Goal: Task Accomplishment & Management: Use online tool/utility

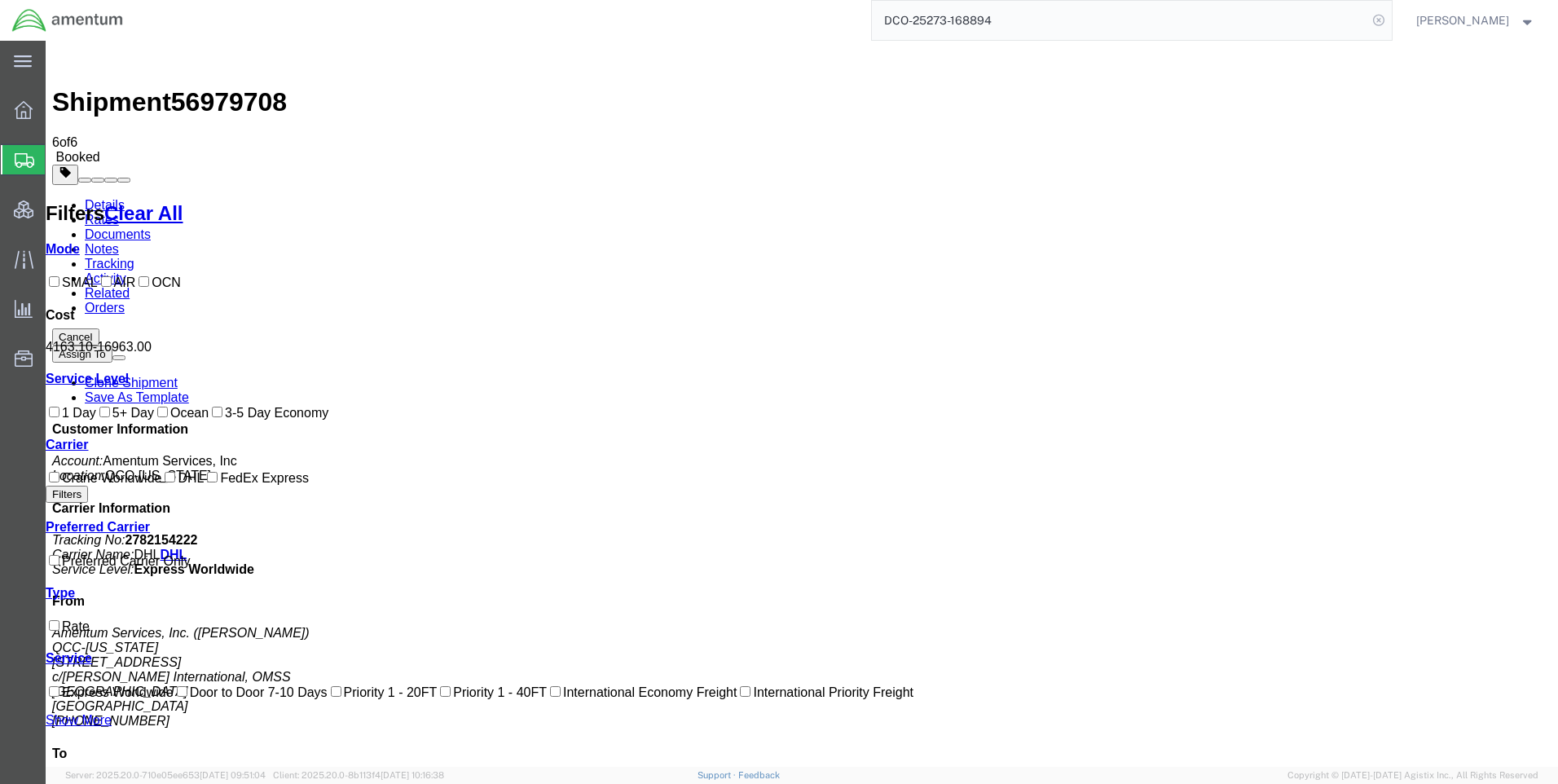
click at [1390, 20] on icon at bounding box center [1379, 20] width 23 height 23
paste input "DCO-25272-168852"
type input "DCO-25272-168852"
click at [1390, 20] on icon at bounding box center [1379, 20] width 23 height 23
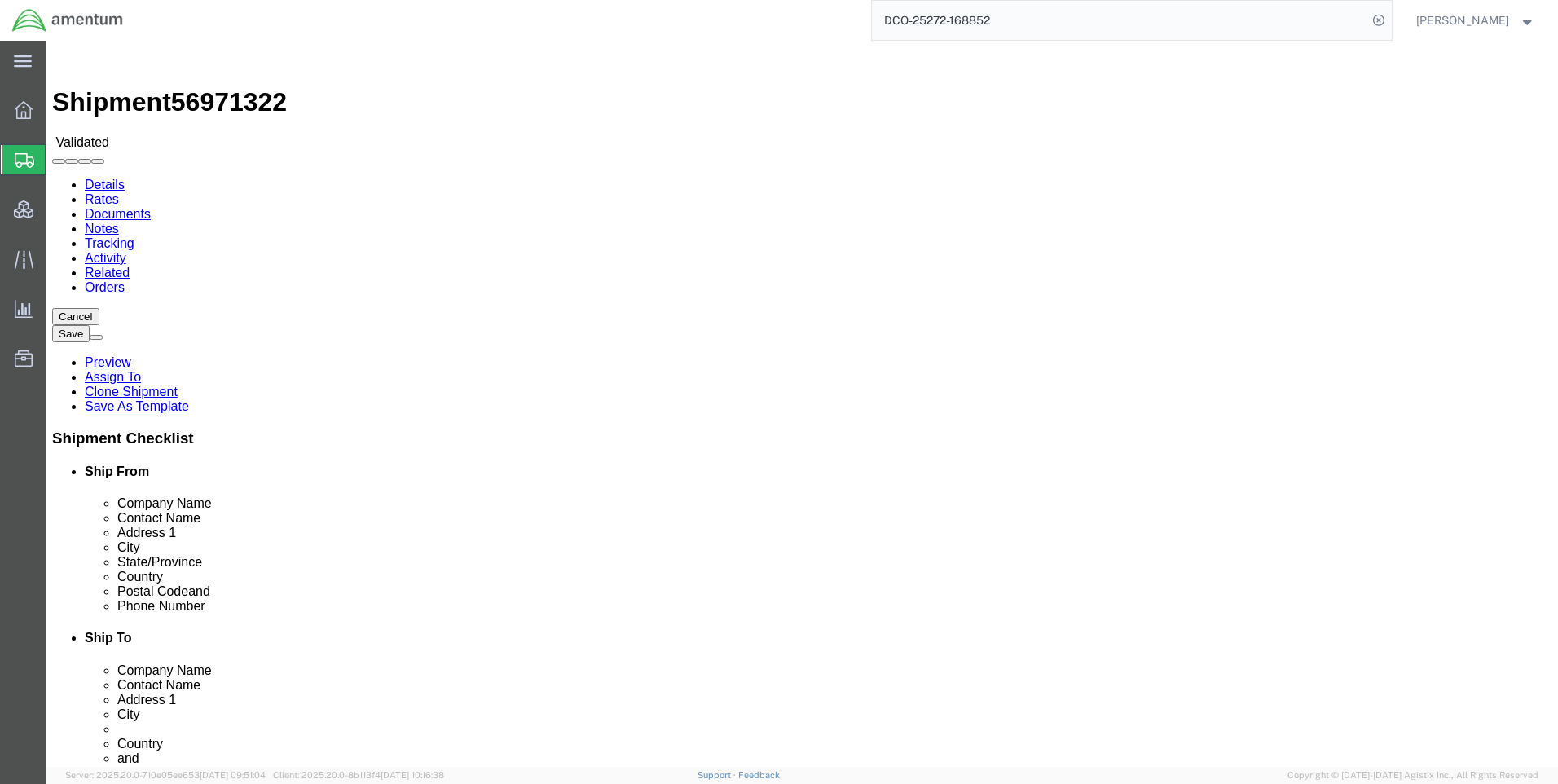
select select "42668"
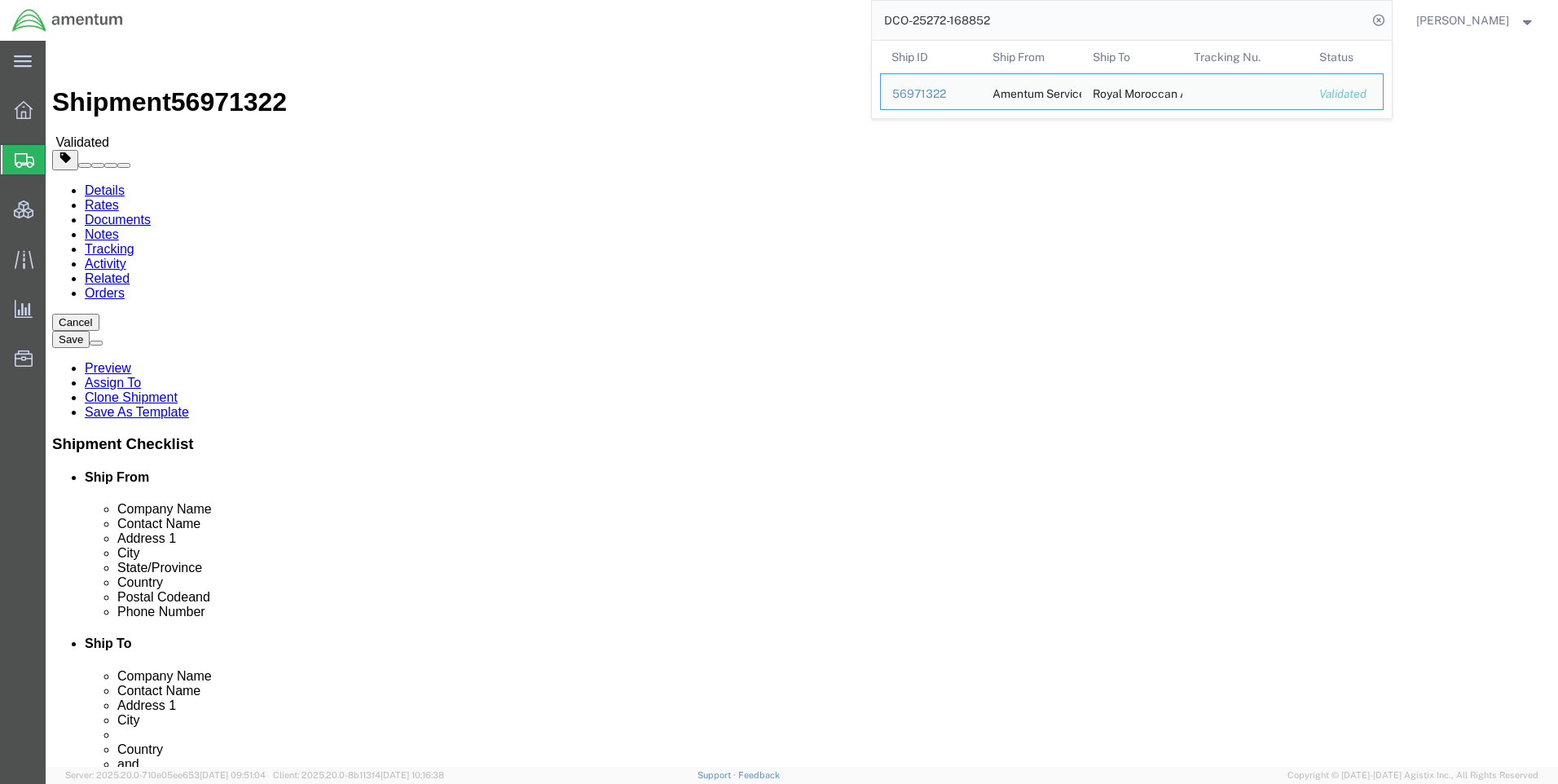
click ul "Details Rates Documents Notes Tracking Activity Related Orders"
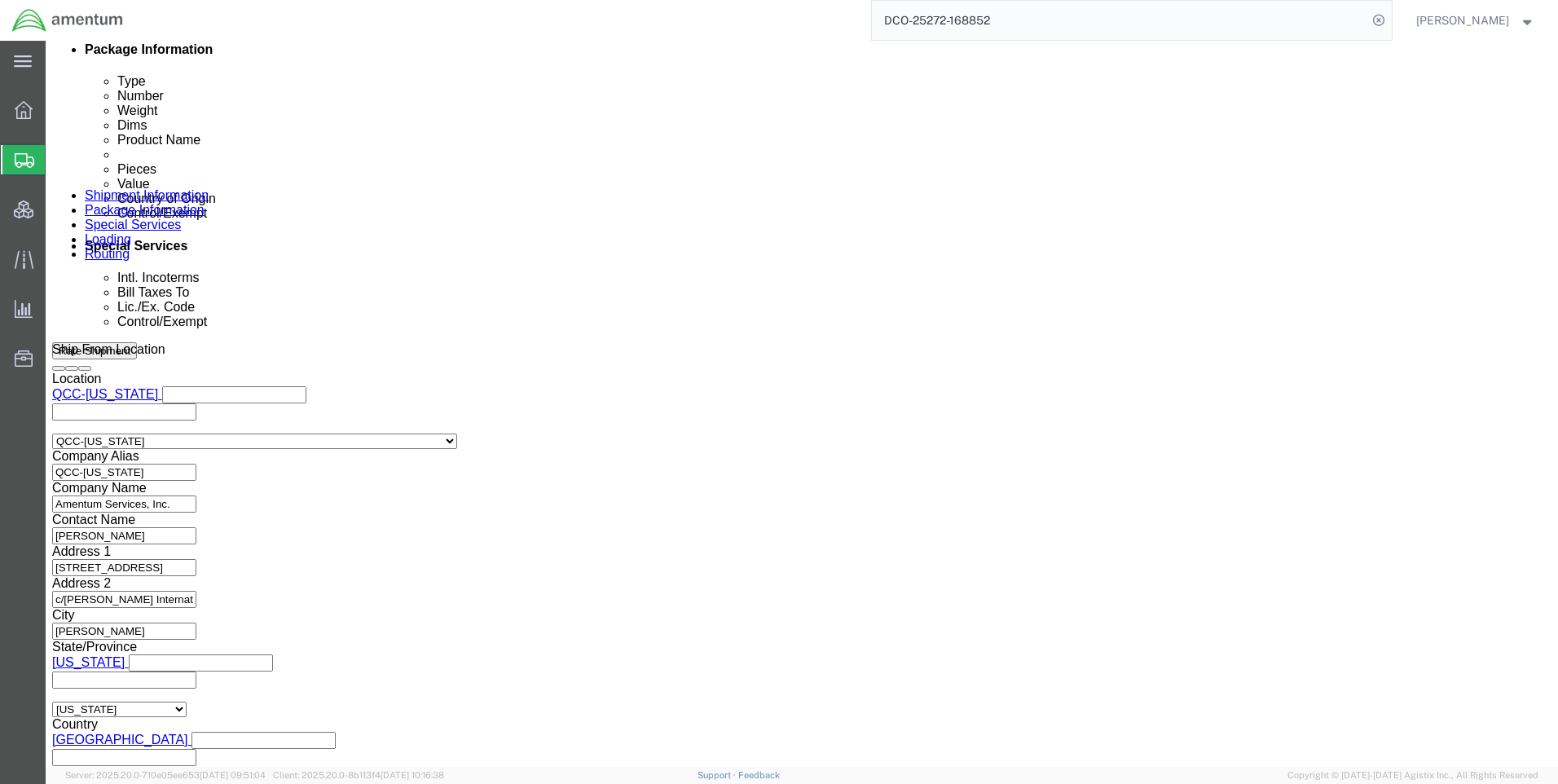
scroll to position [1027, 0]
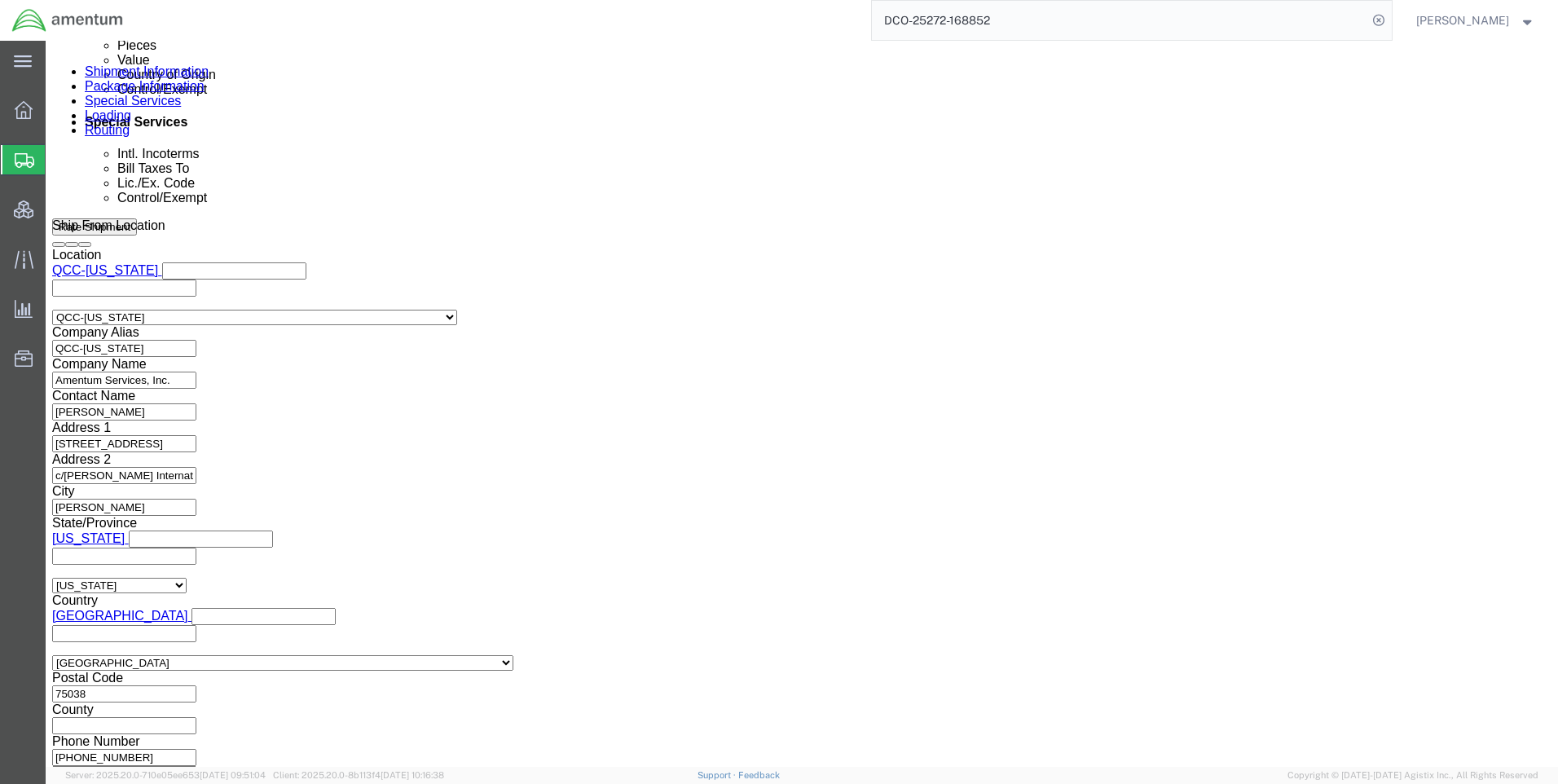
click button "Continue"
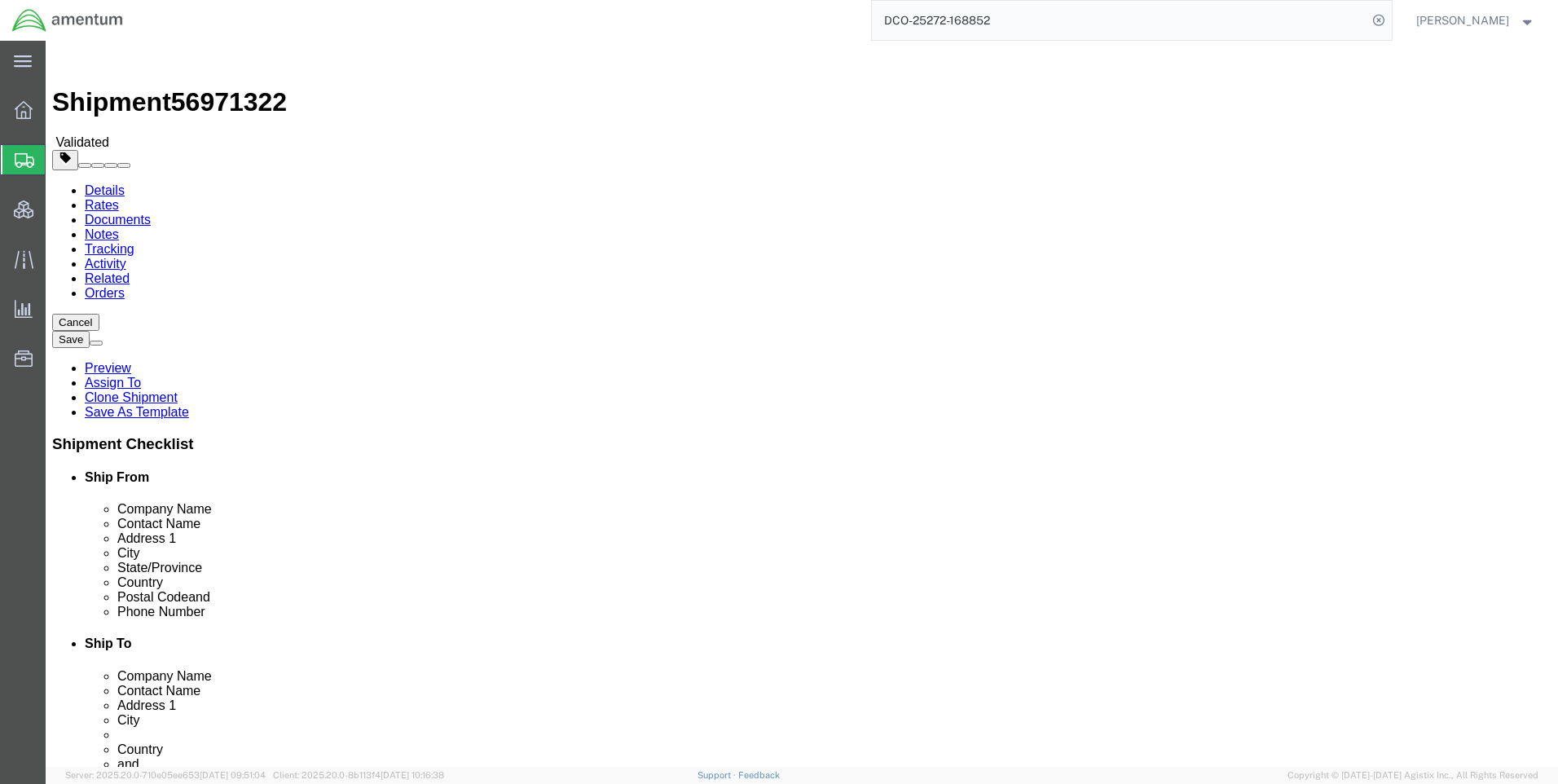
click icon
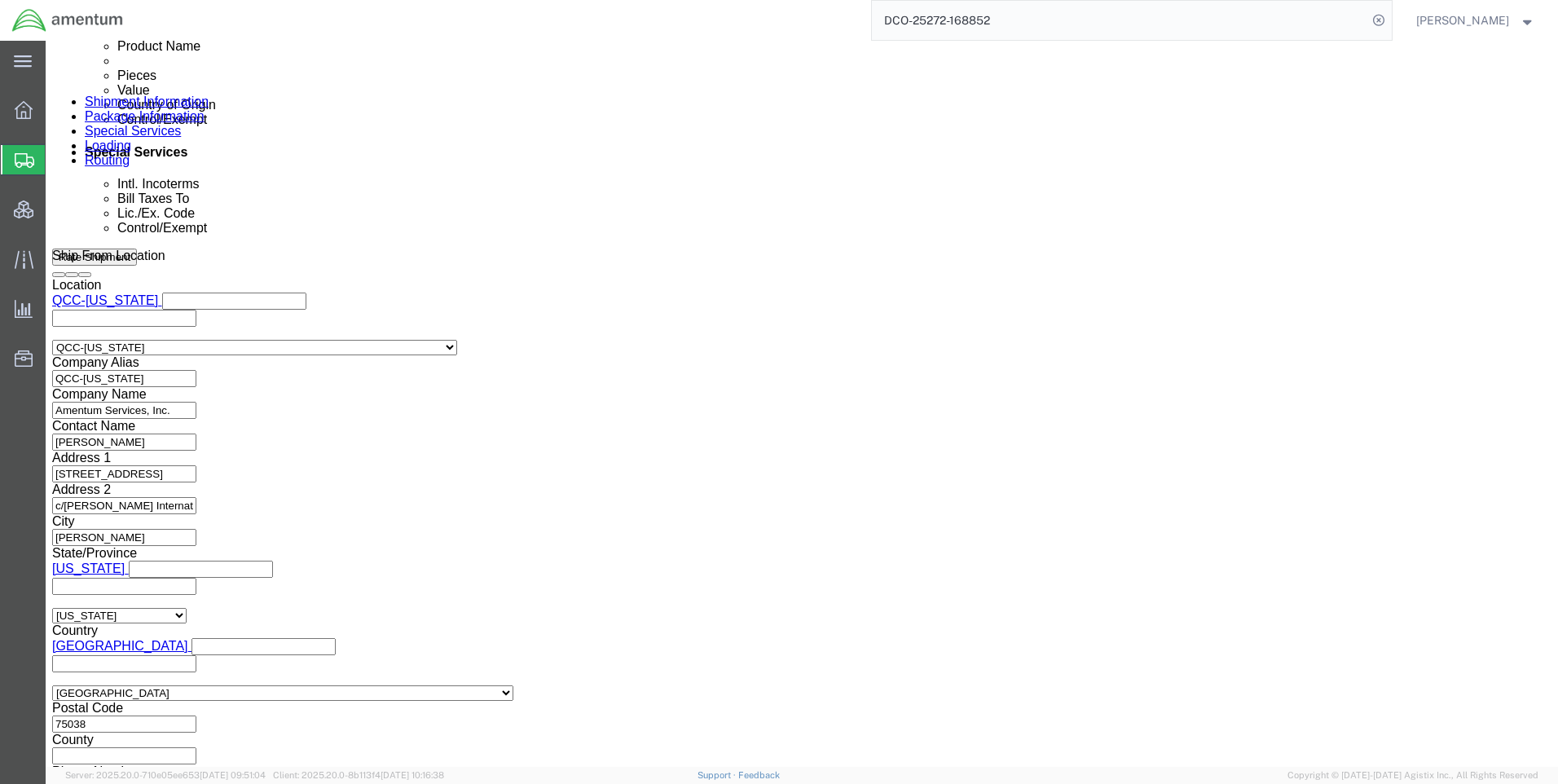
scroll to position [1140, 0]
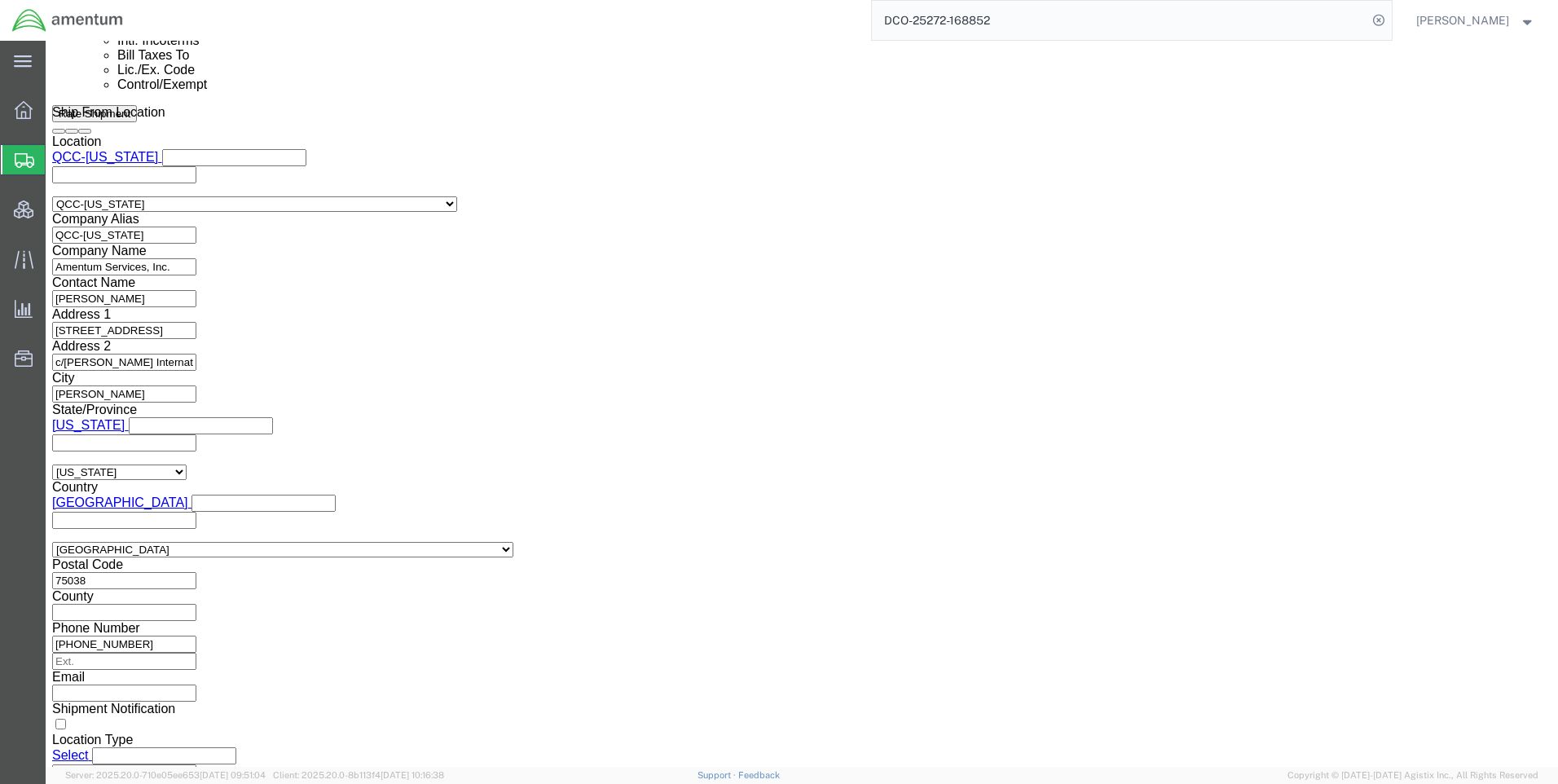
paste input "X20250929239065"
type input "X20250929239065"
click select "Select AES-Direct EEI Carrier File EEI EEI Exempt"
select select "AESD"
click select "Select AES-Direct EEI Carrier File EEI EEI Exempt"
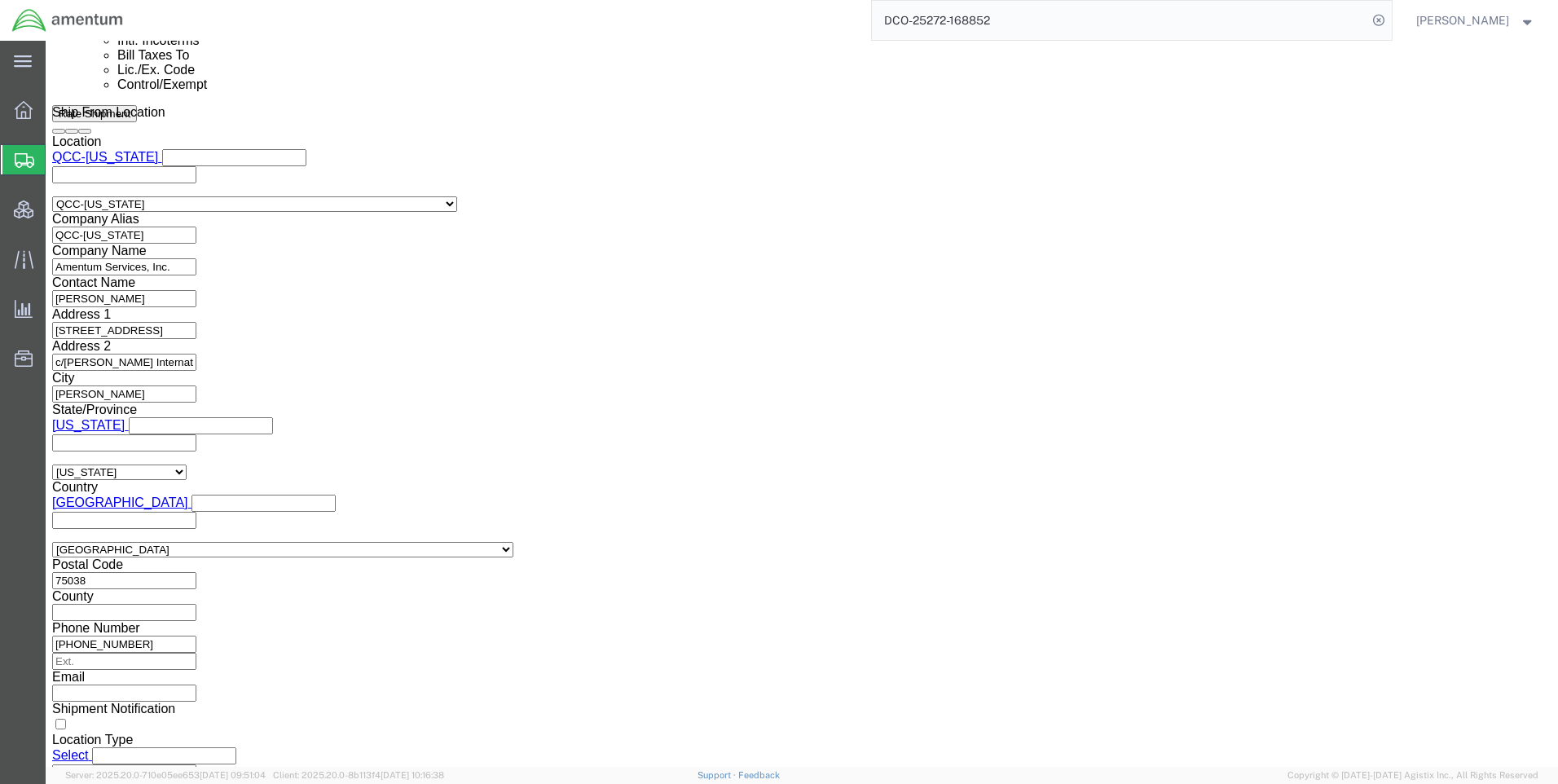
click button "Rate Shipment"
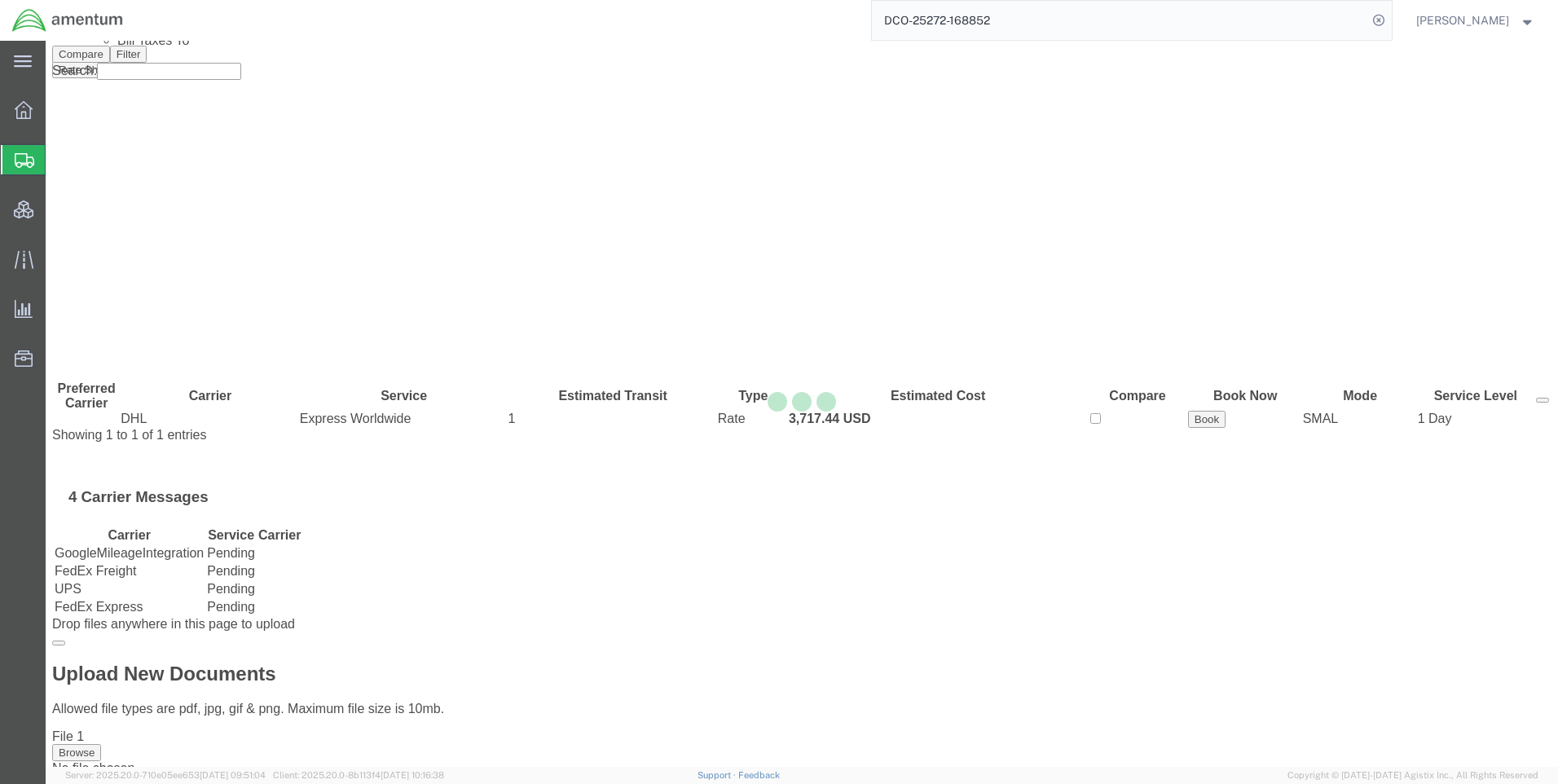
scroll to position [0, 0]
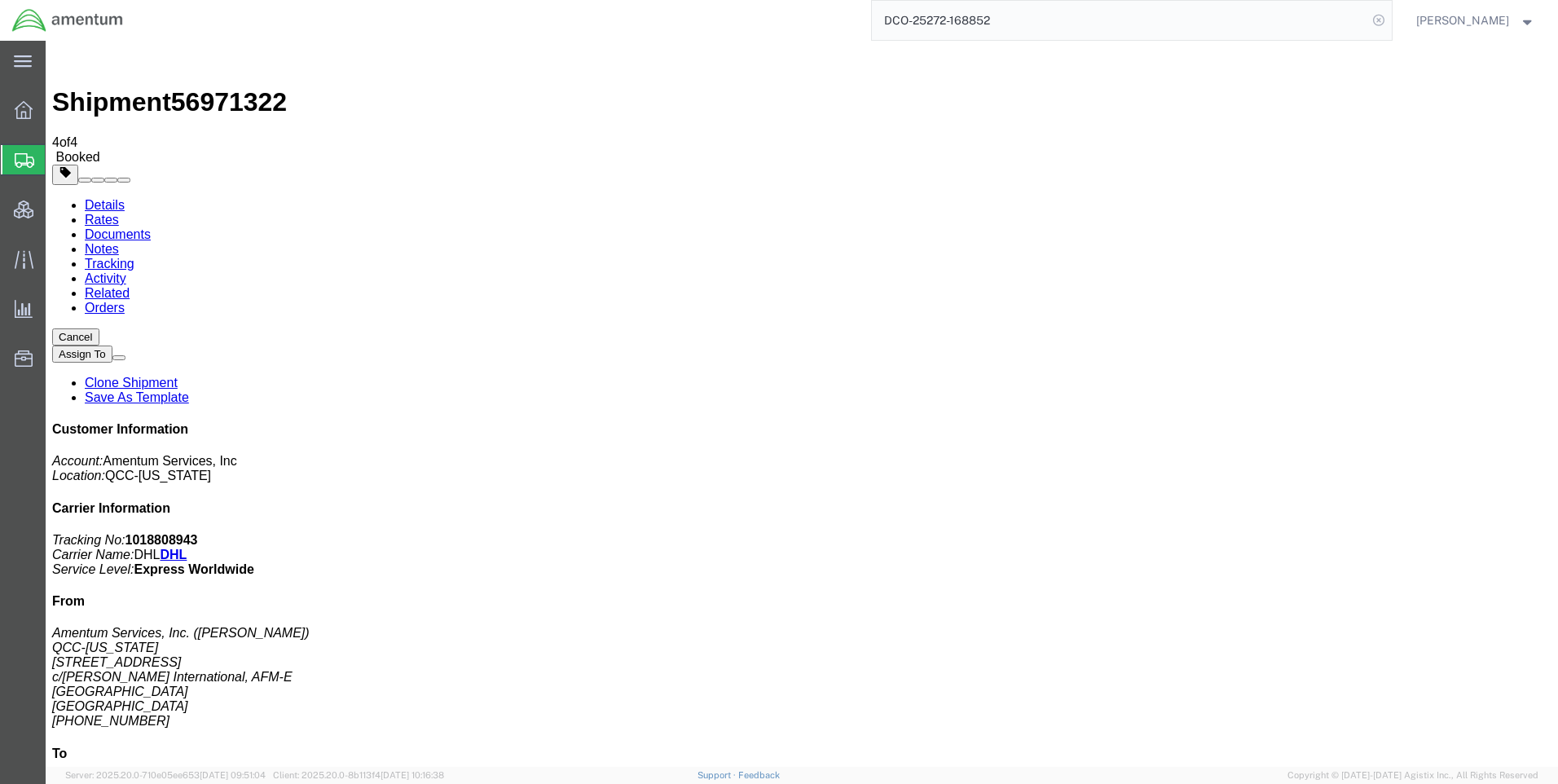
click at [1384, 24] on icon at bounding box center [1379, 20] width 23 height 23
click at [1388, 20] on icon at bounding box center [1379, 20] width 23 height 23
paste input "DCO-25272-168839"
click at [1389, 21] on icon at bounding box center [1379, 20] width 23 height 23
type input "DCO-25272-168839"
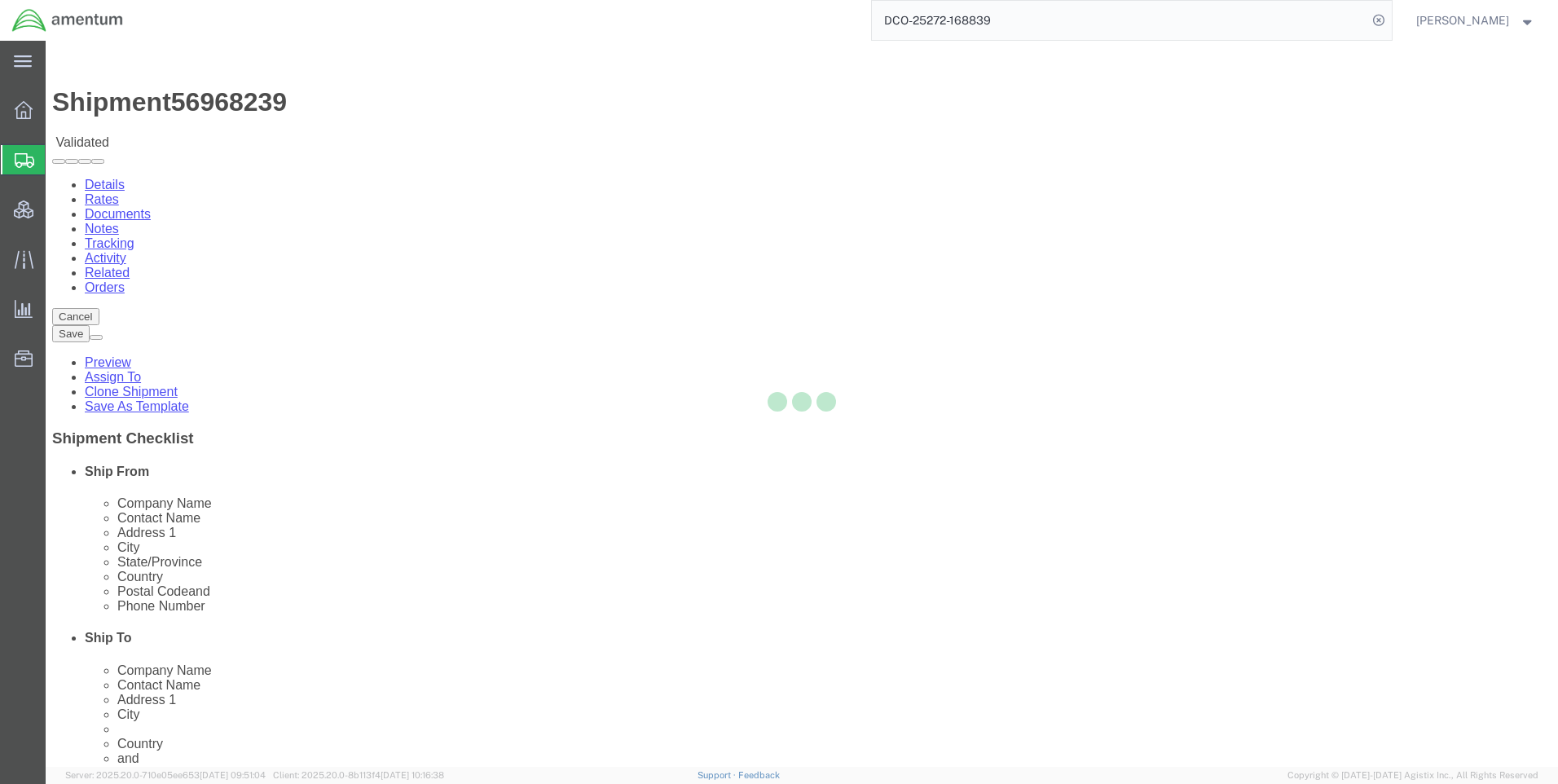
select select "42668"
select select "58431"
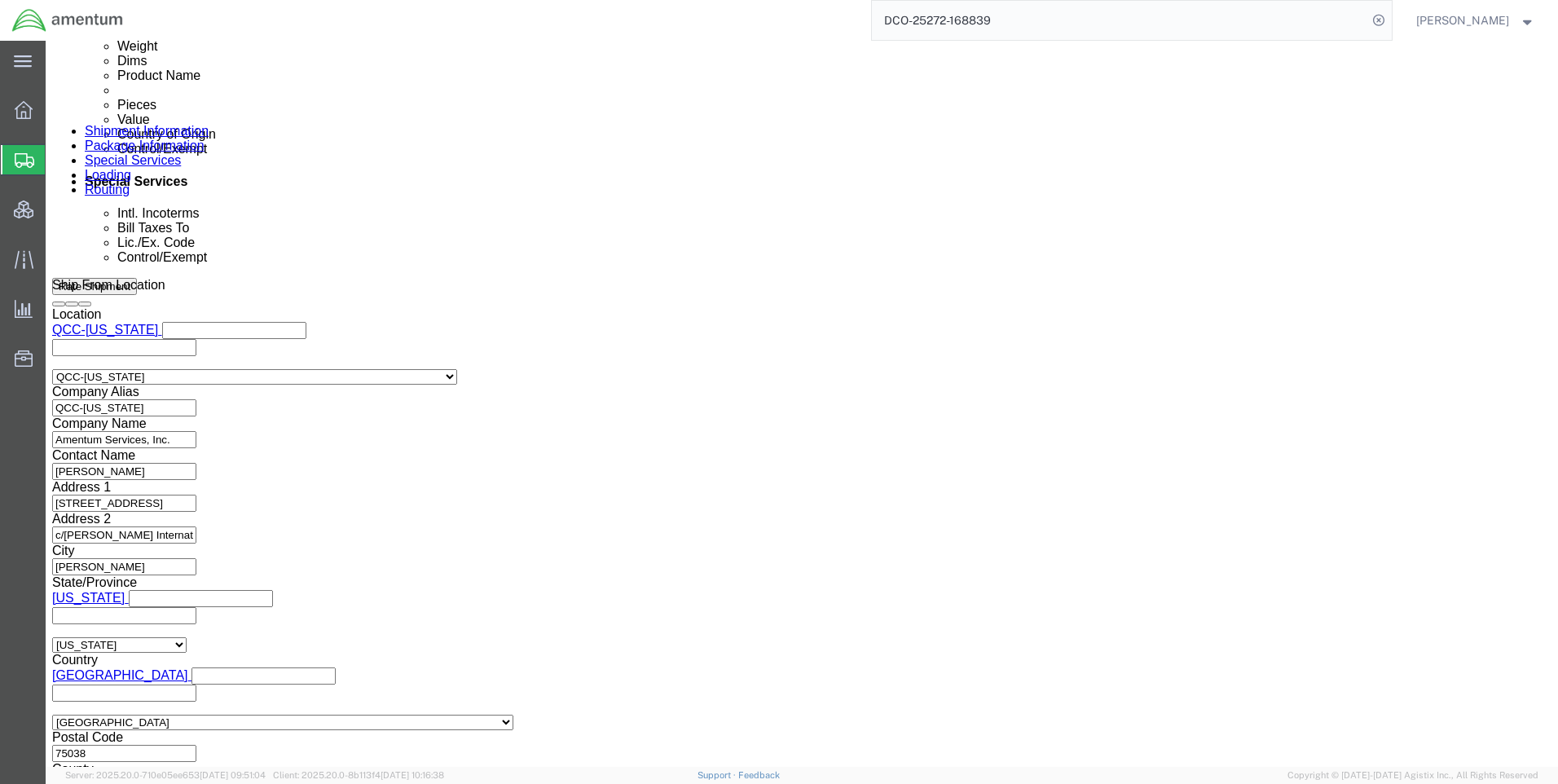
scroll to position [1027, 0]
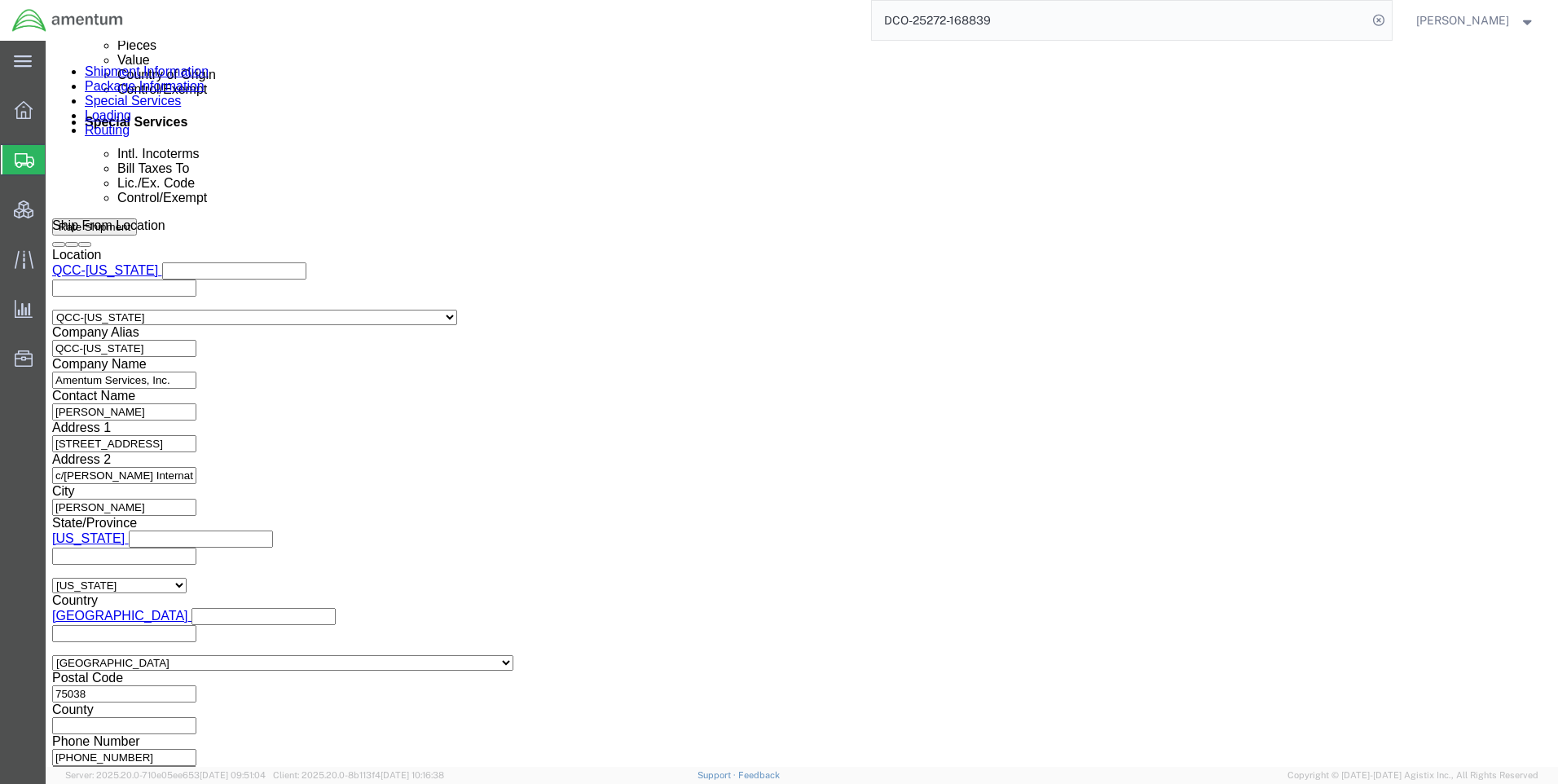
click button "Continue"
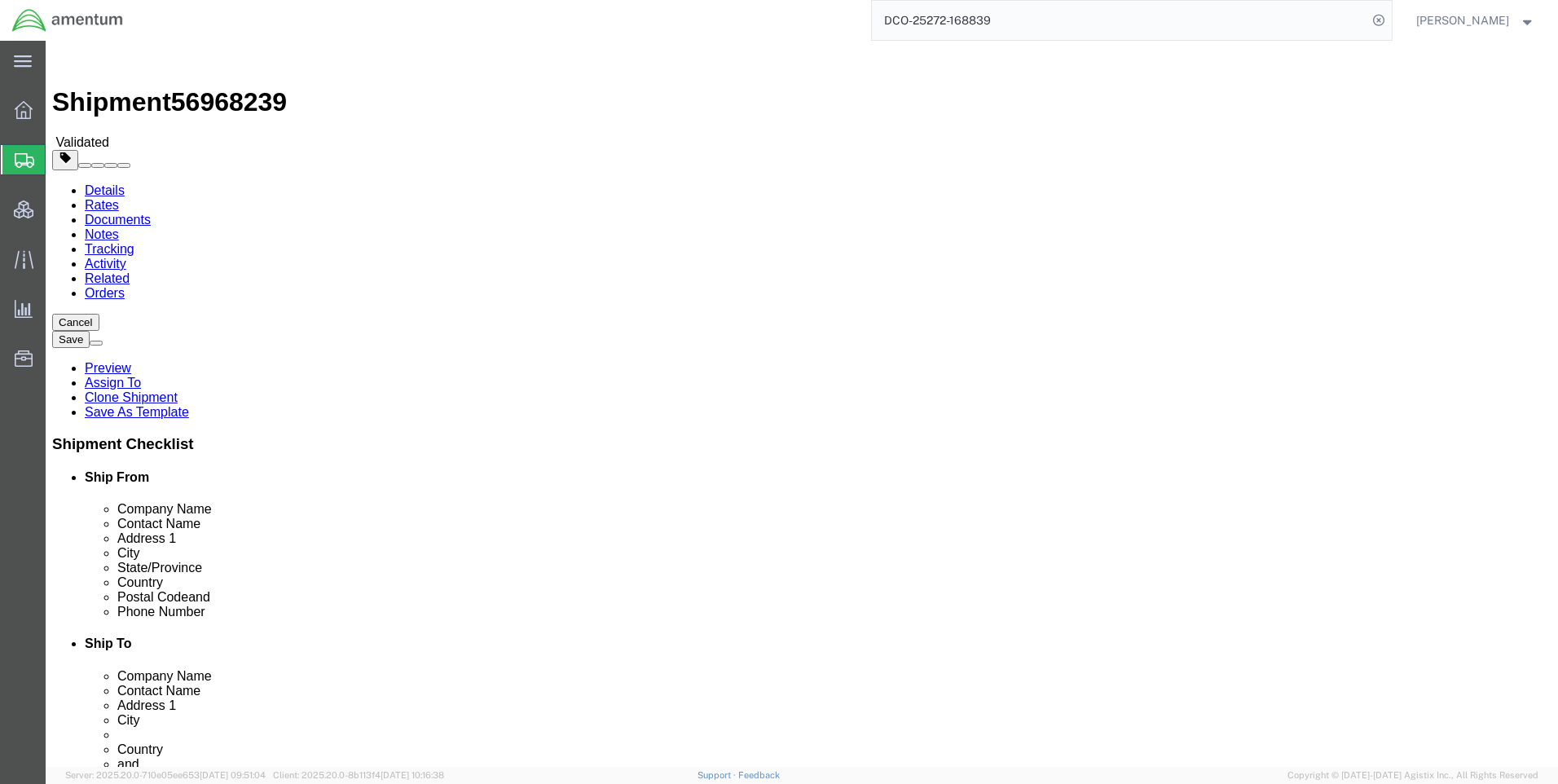
click icon
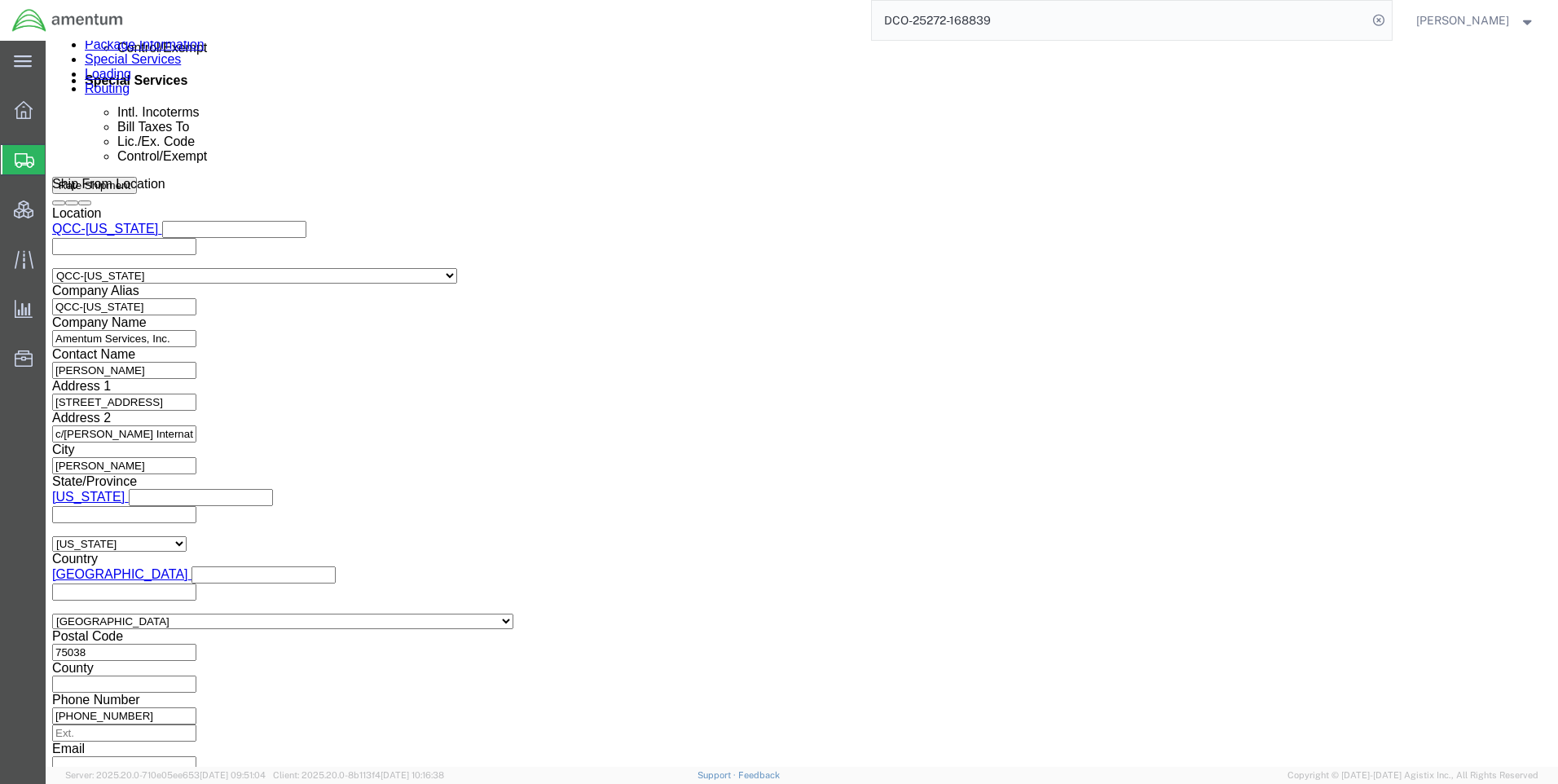
scroll to position [1222, 0]
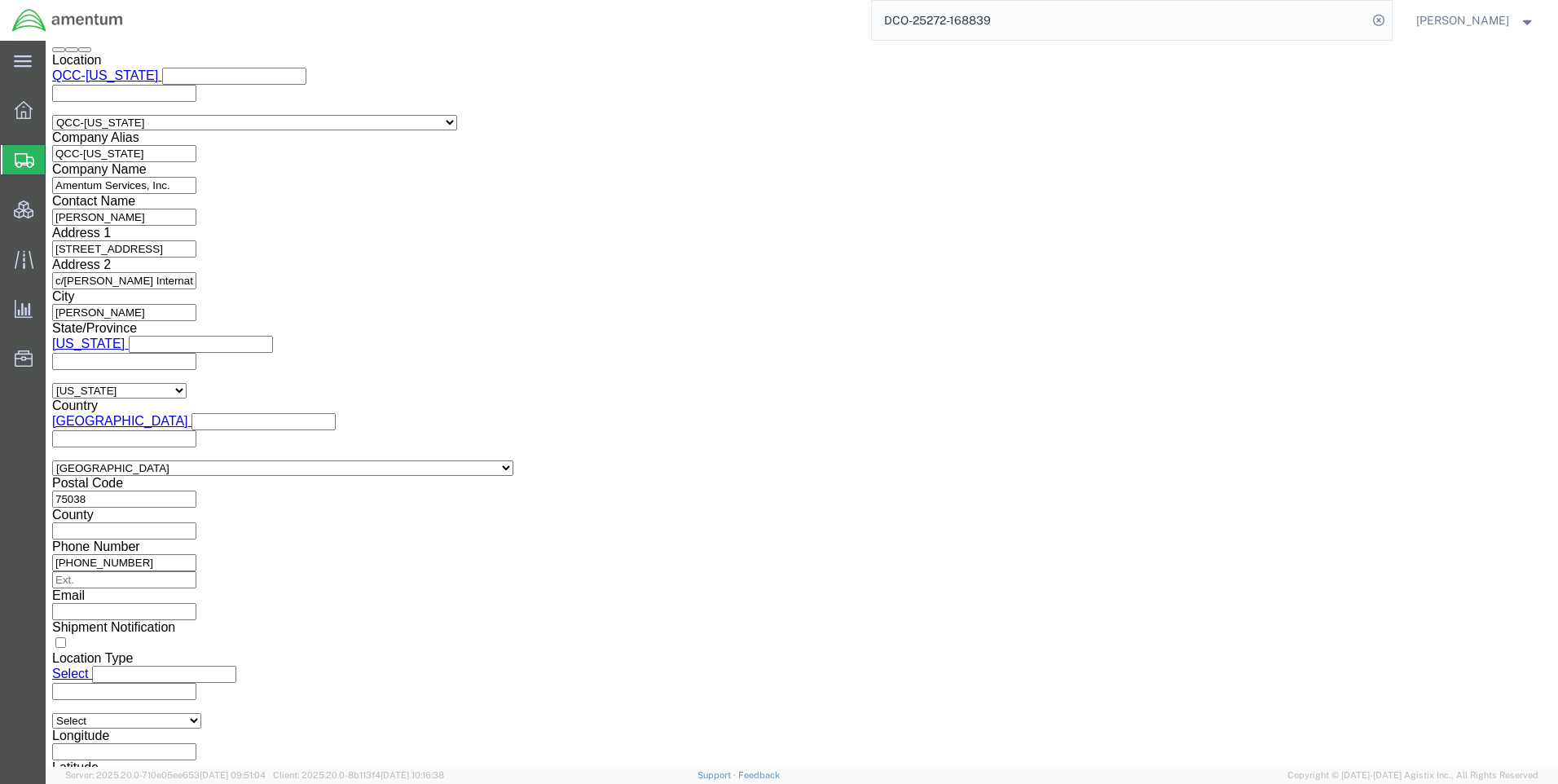
paste input "X20250929220040"
type input "X20250929220040"
click select "Select AES-Direct EEI Carrier File EEI EEI Exempt"
select select "AESD"
click select "Select AES-Direct EEI Carrier File EEI EEI Exempt"
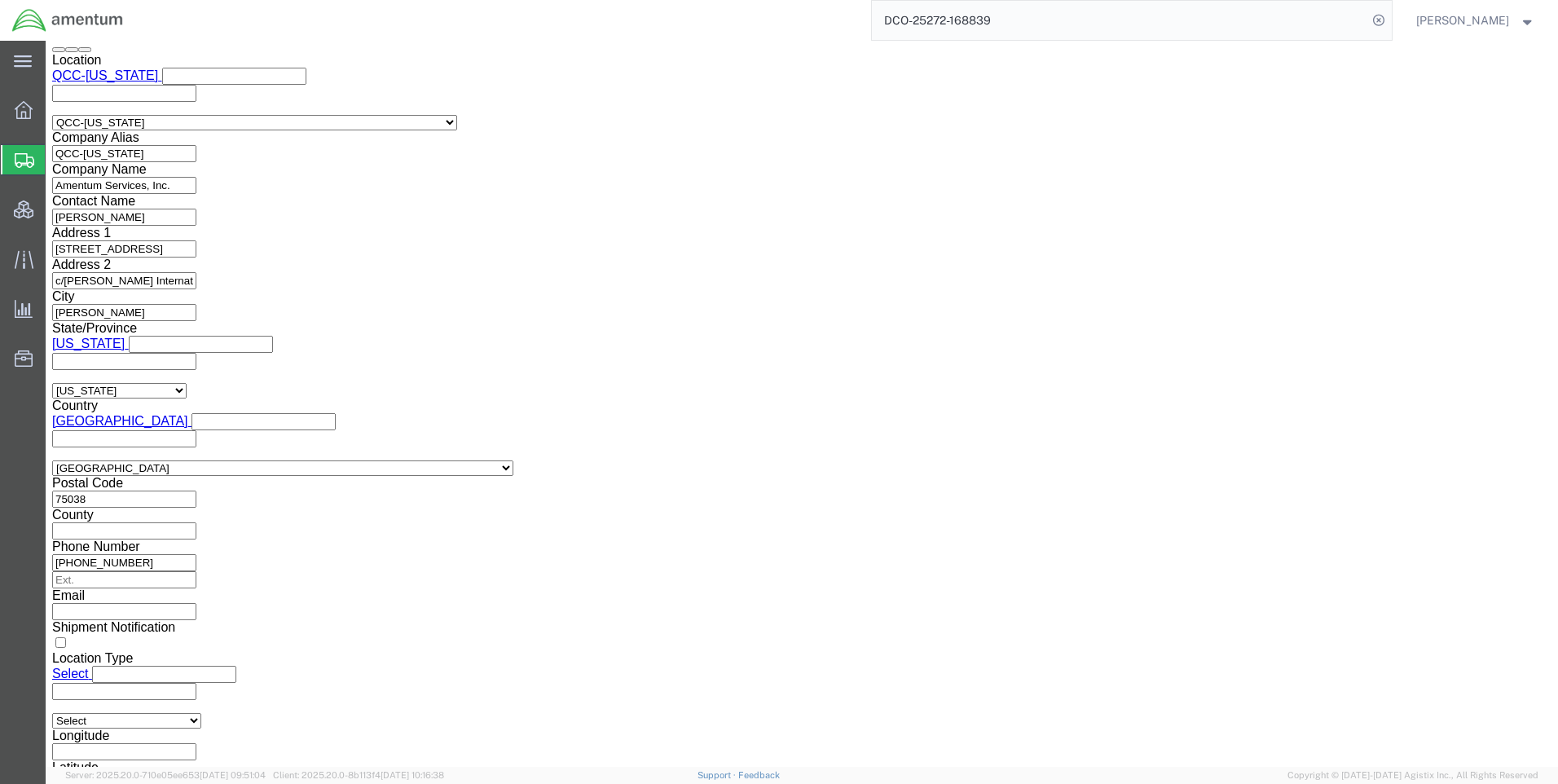
click button "Rate Shipment"
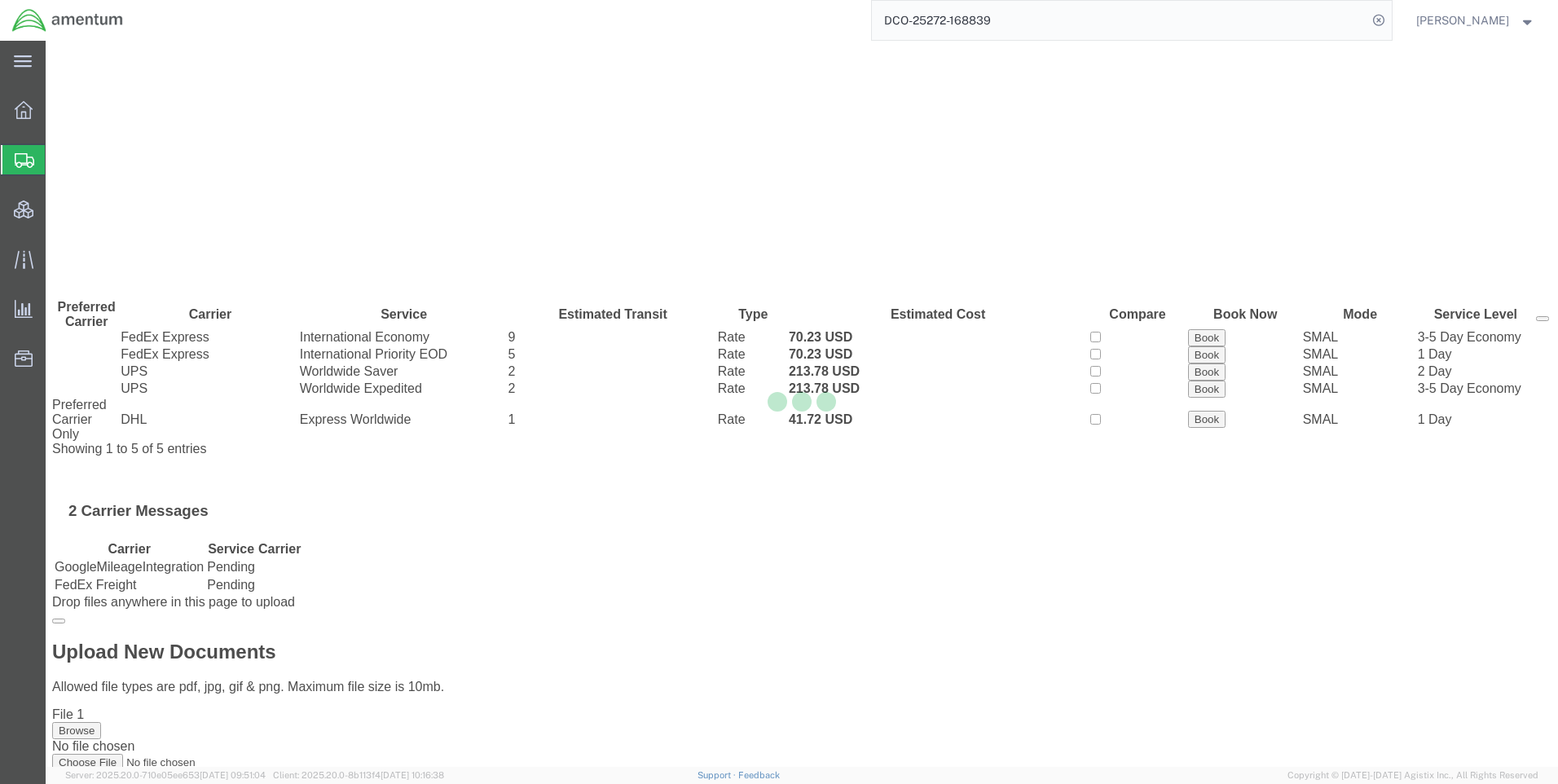
scroll to position [0, 0]
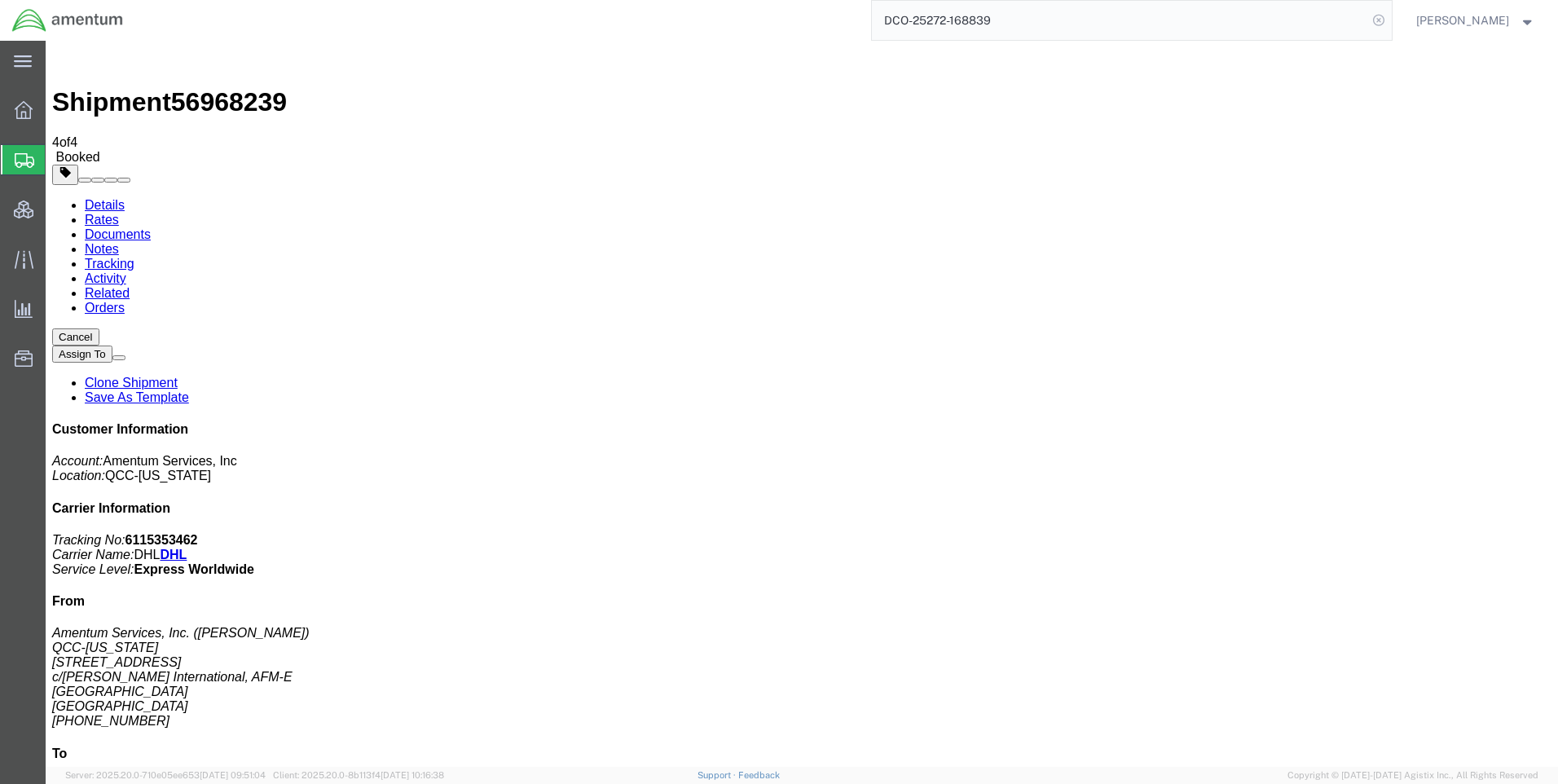
click at [1384, 15] on icon at bounding box center [1379, 20] width 23 height 23
click at [1388, 20] on icon at bounding box center [1379, 20] width 23 height 23
paste input "DCO-25272-168848"
type input "DCO-25272-168848"
click at [1390, 19] on icon at bounding box center [1379, 20] width 23 height 23
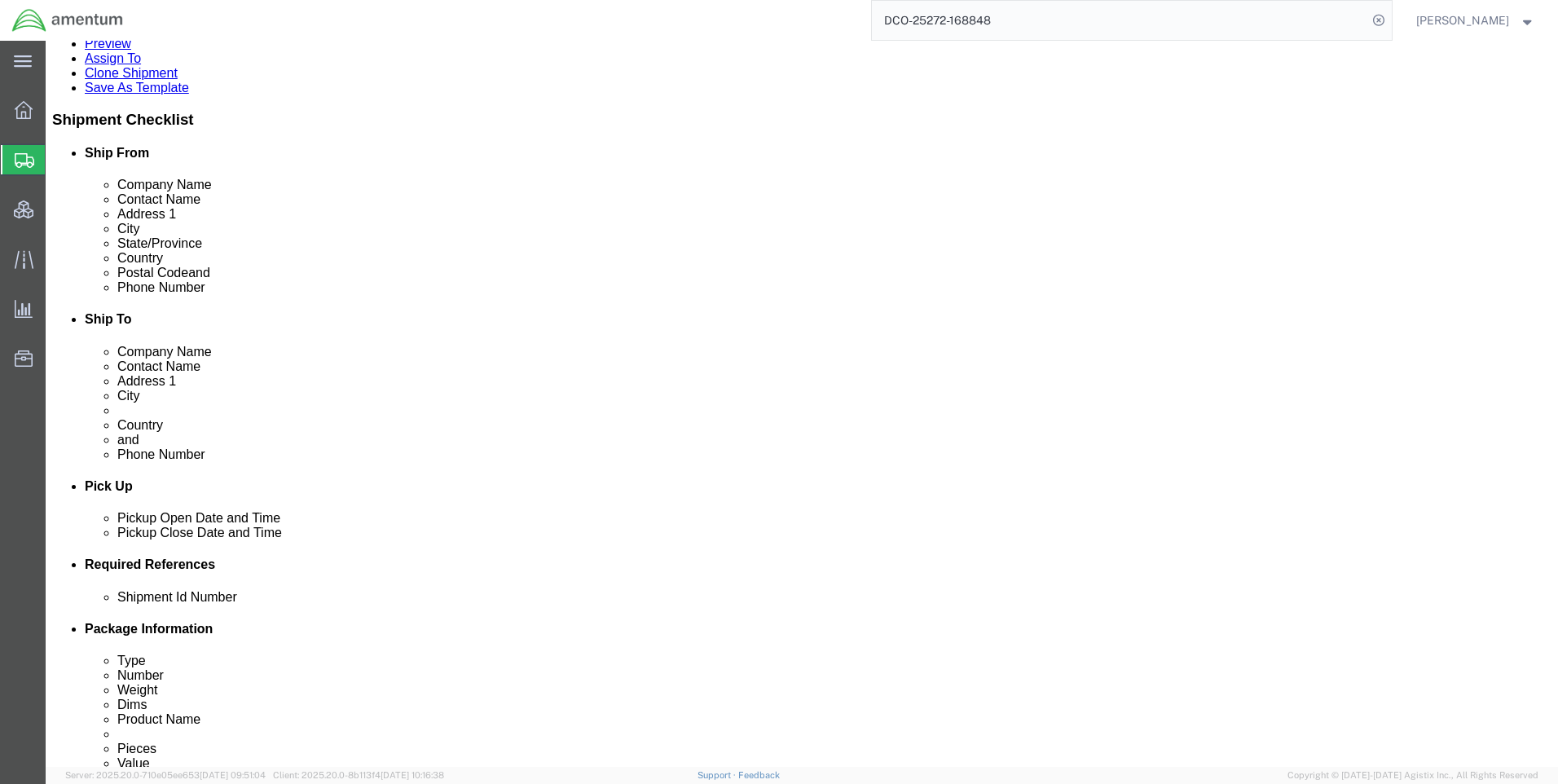
scroll to position [558, 0]
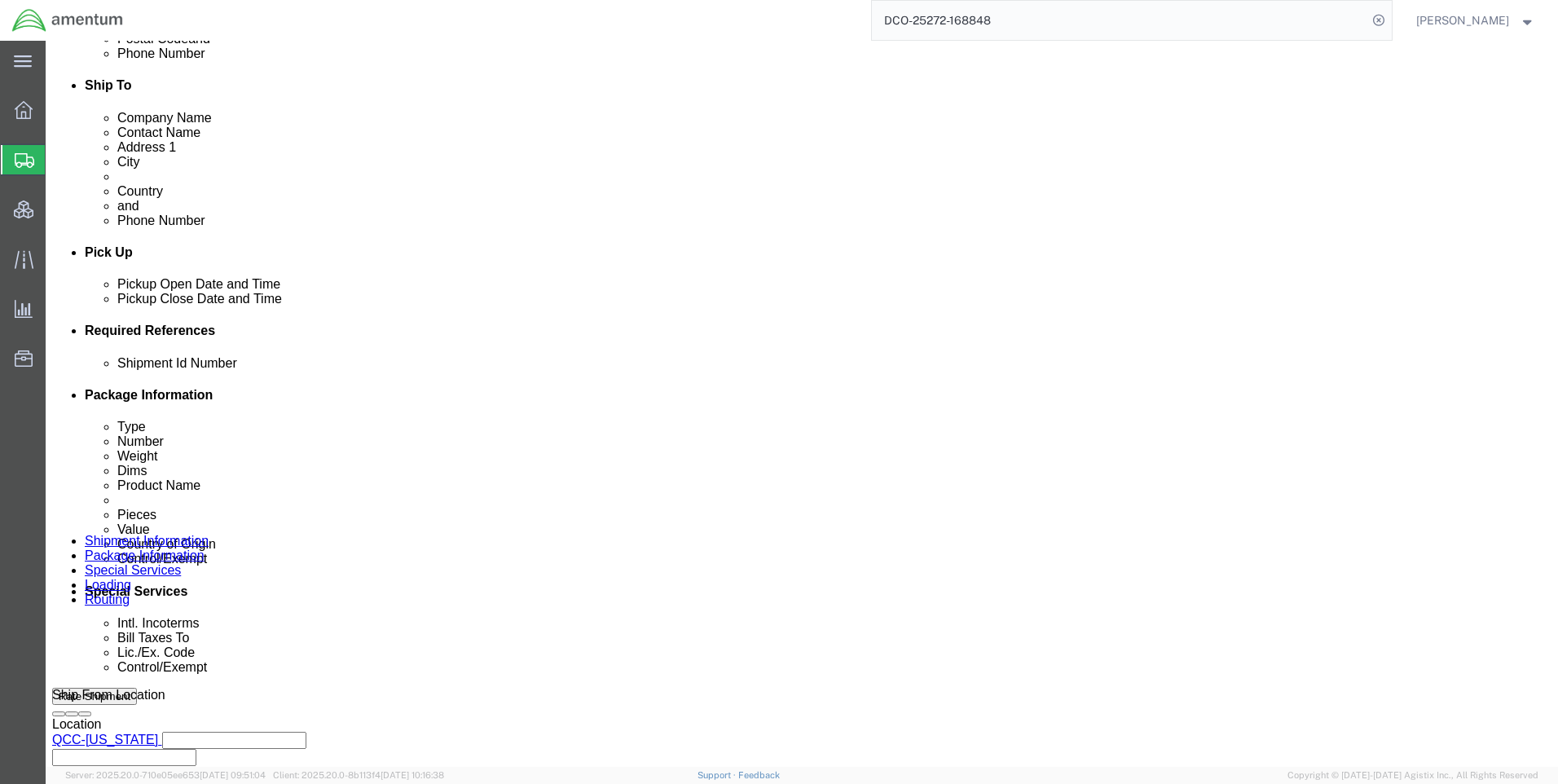
select select "42668"
select select "58431"
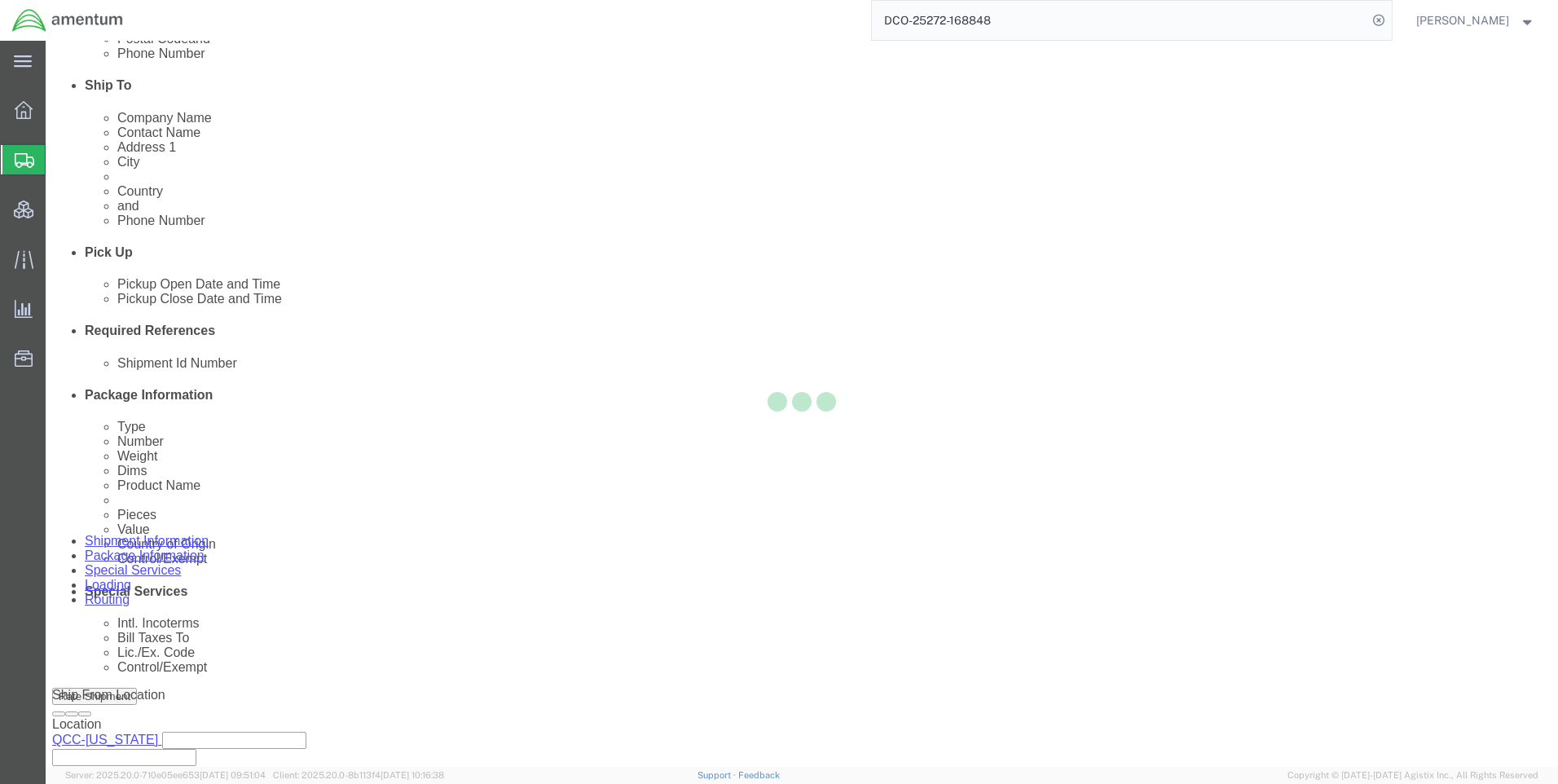
scroll to position [555, 0]
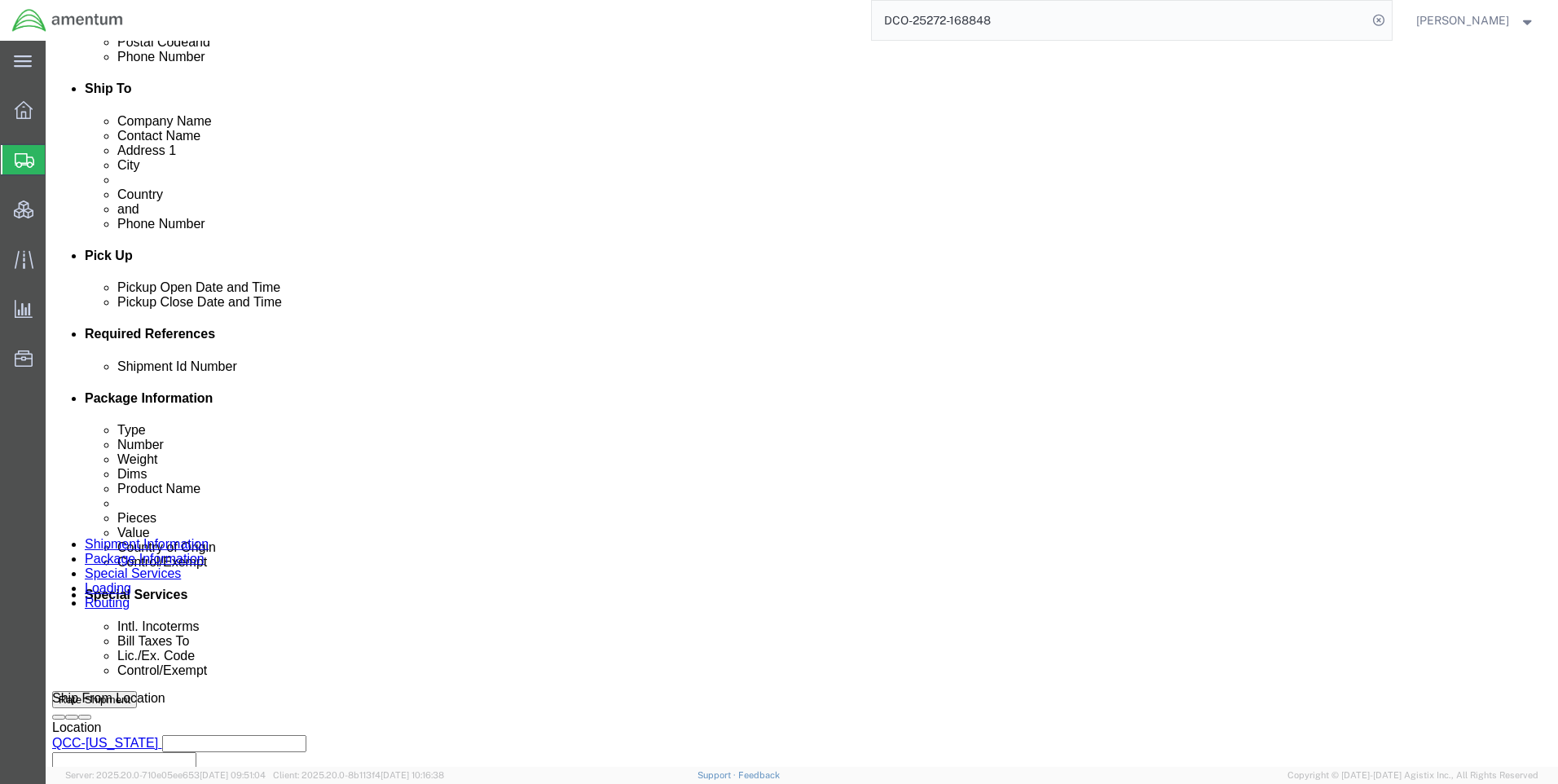
click icon
click button
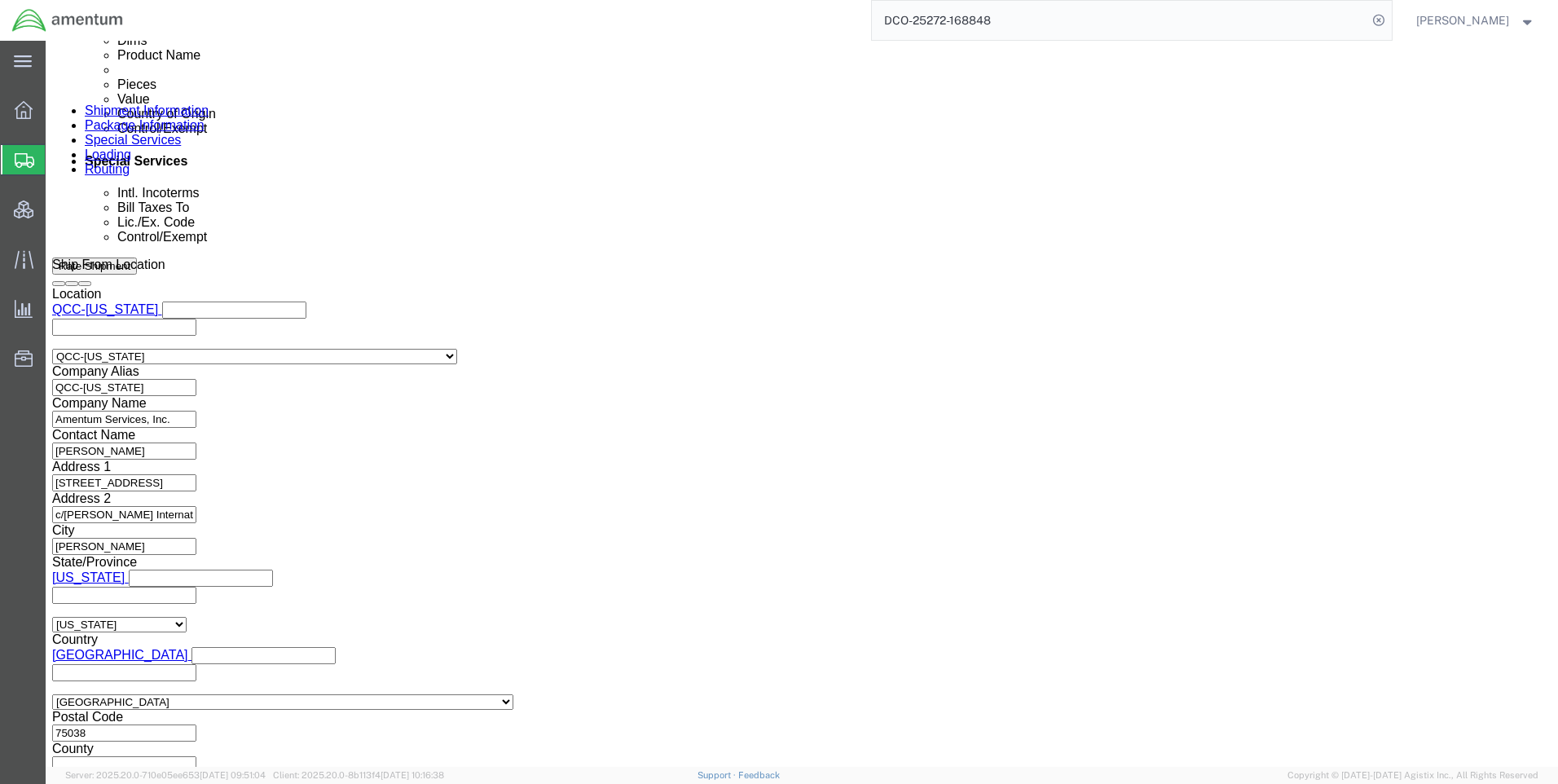
scroll to position [1027, 0]
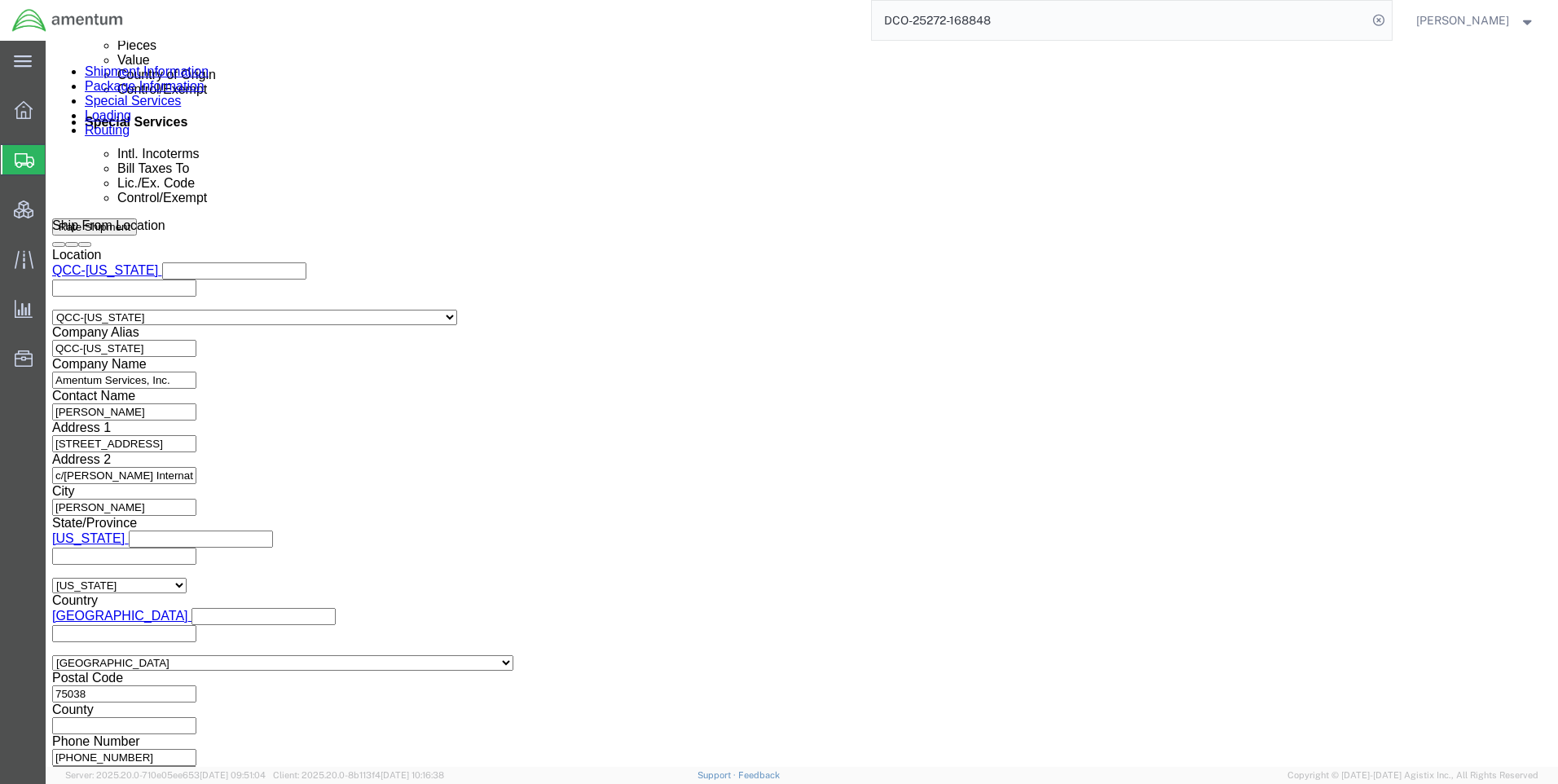
click button "Continue"
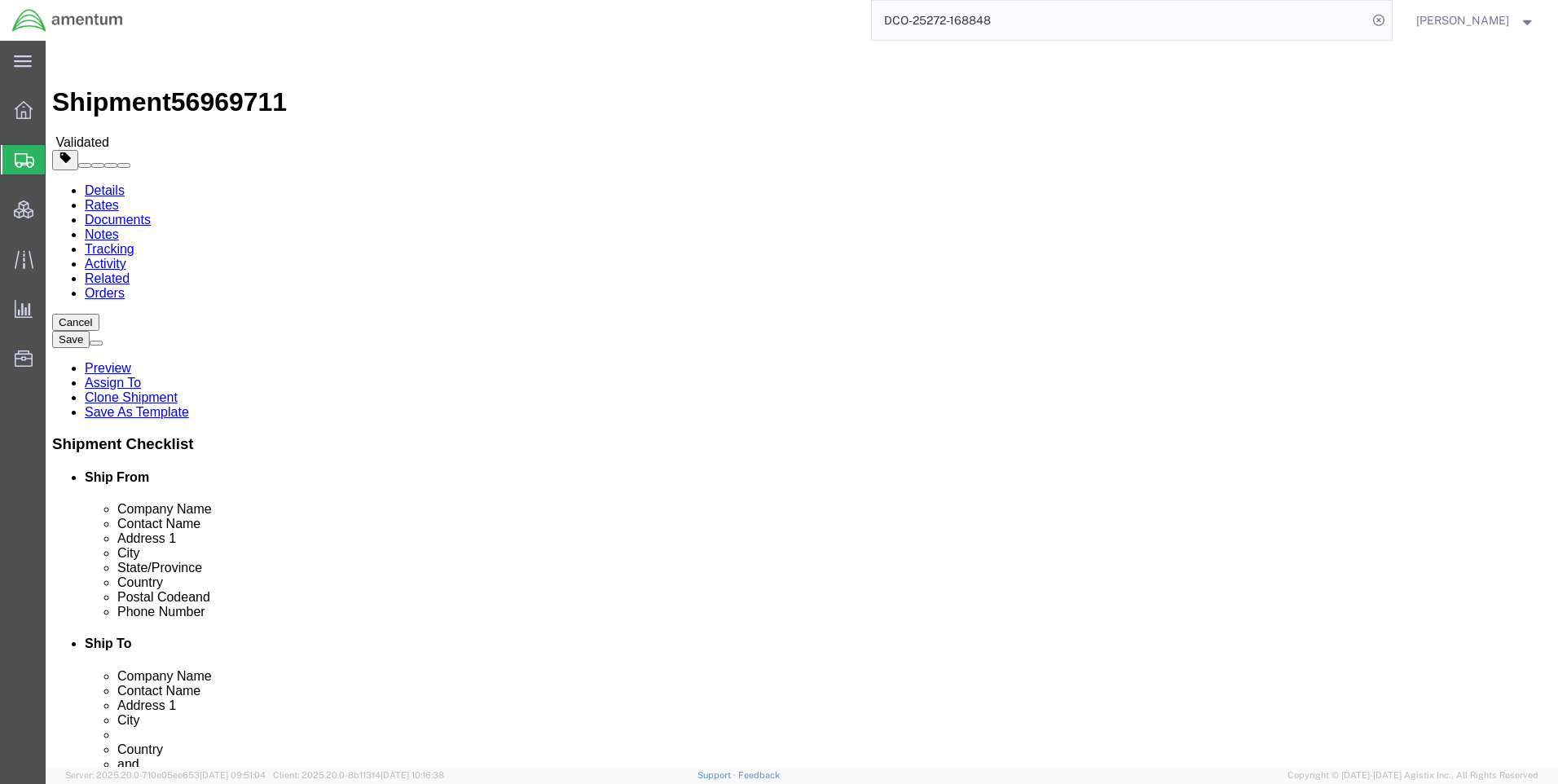
click icon
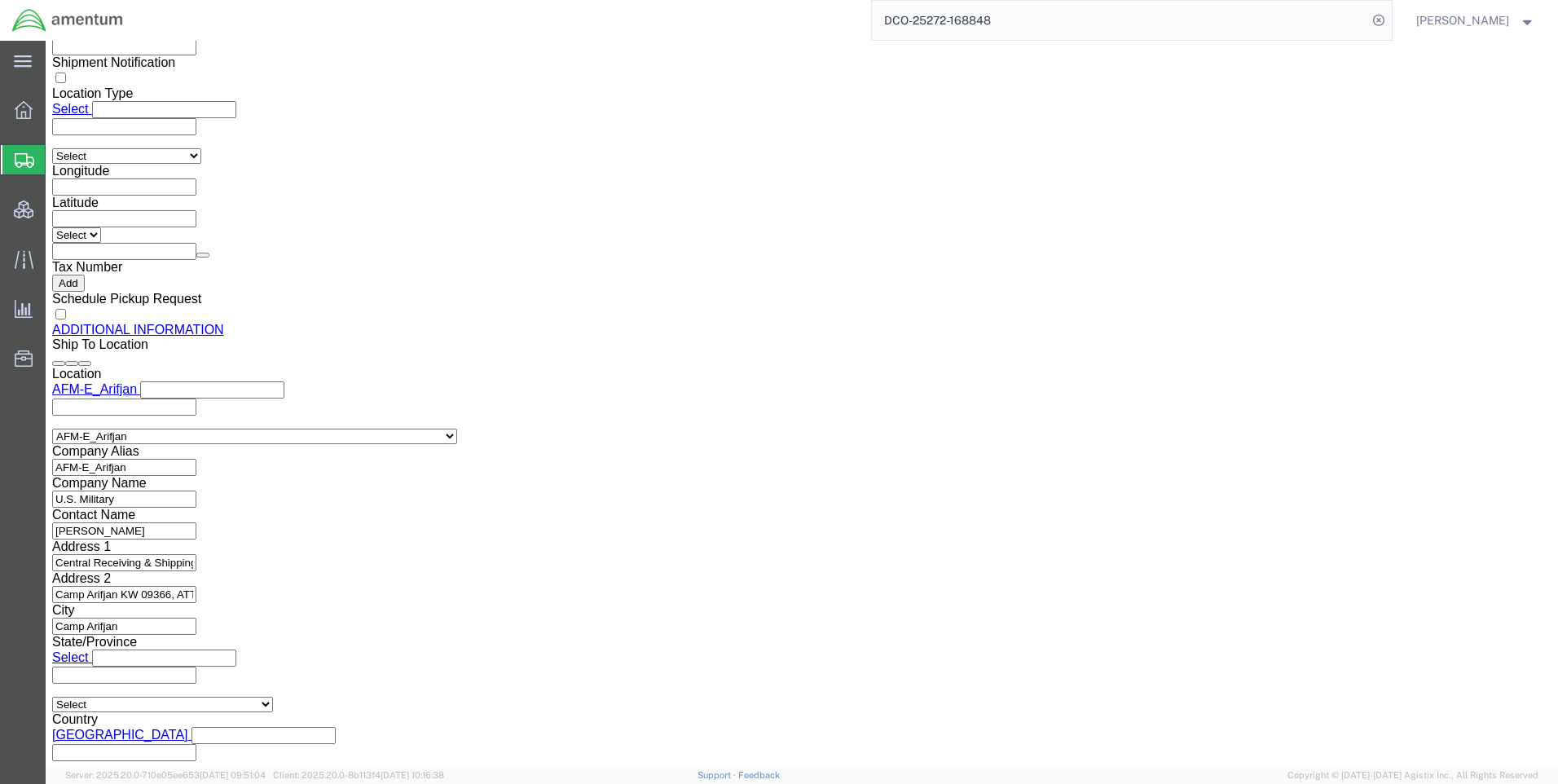
scroll to position [1881, 0]
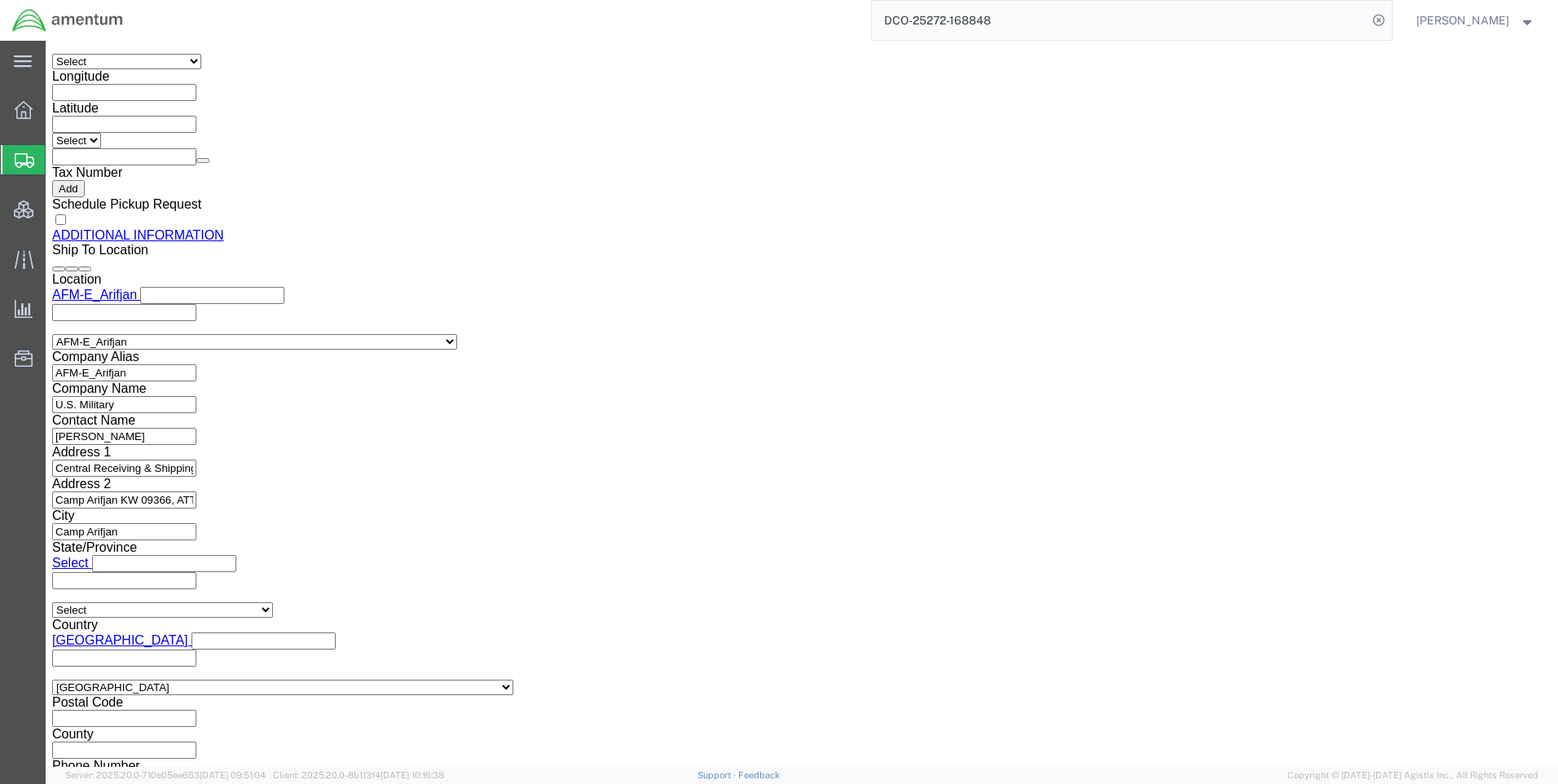
click button "Rate Shipment"
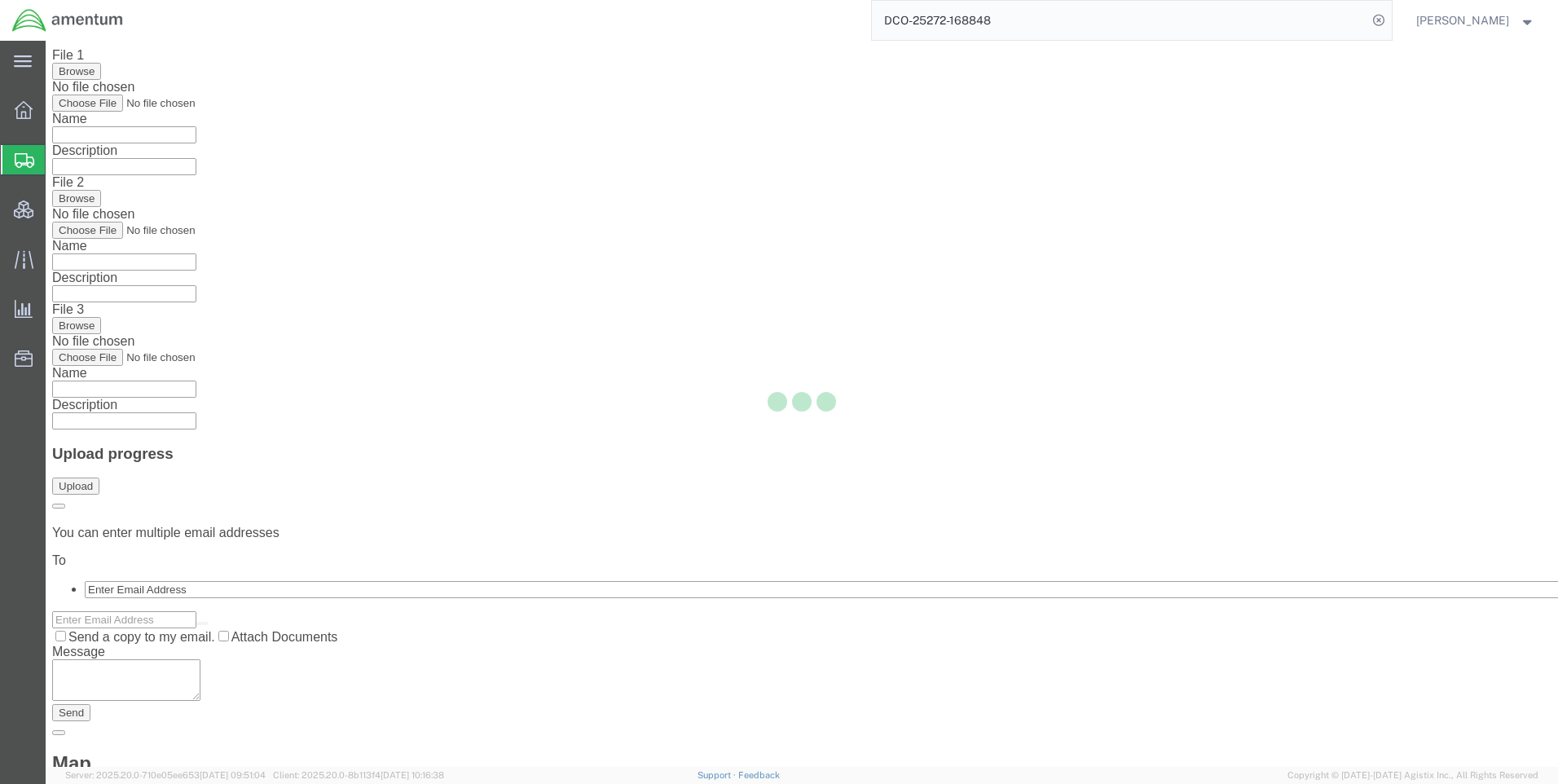
scroll to position [0, 0]
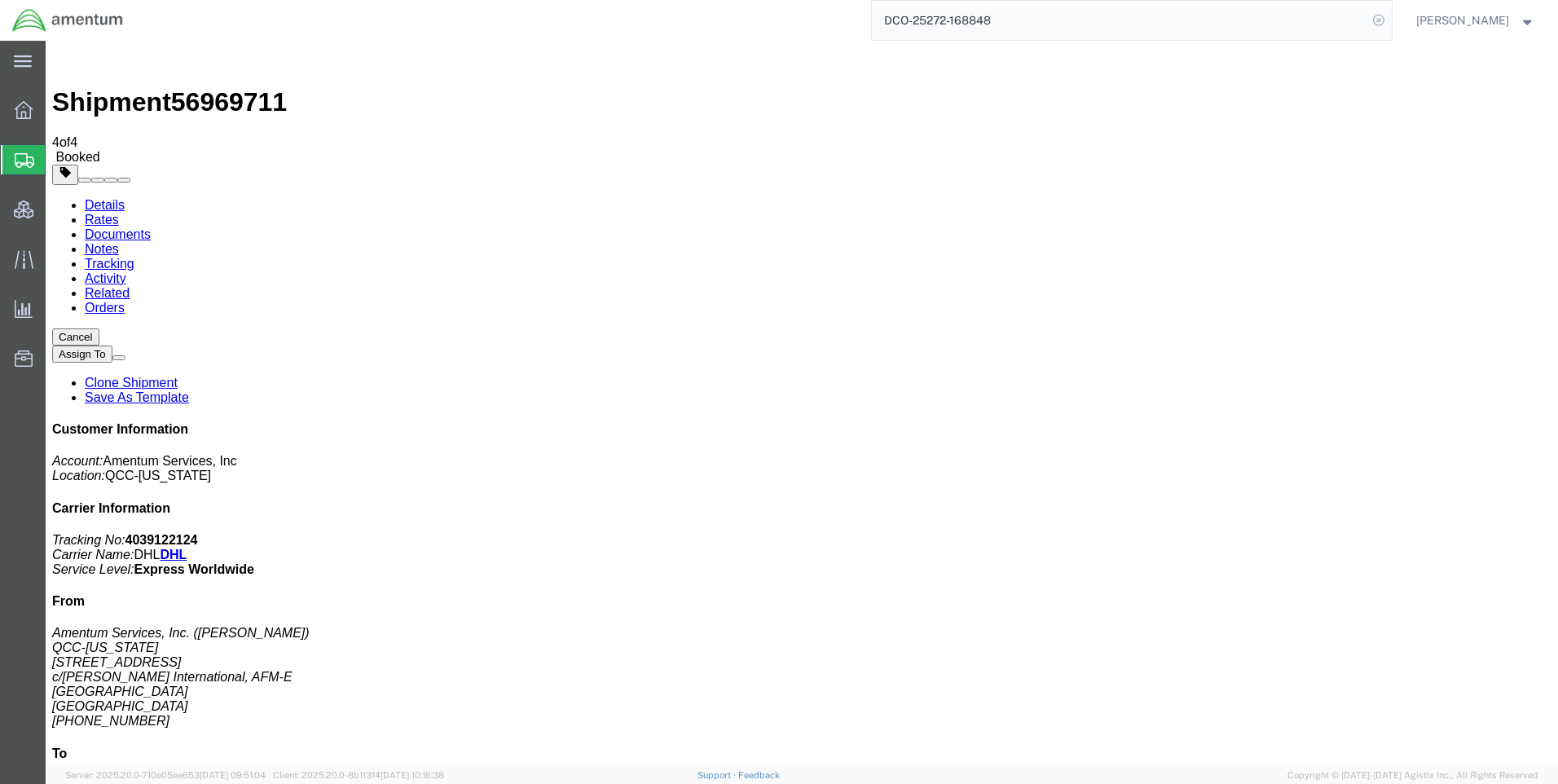
click at [1386, 14] on icon at bounding box center [1379, 20] width 23 height 23
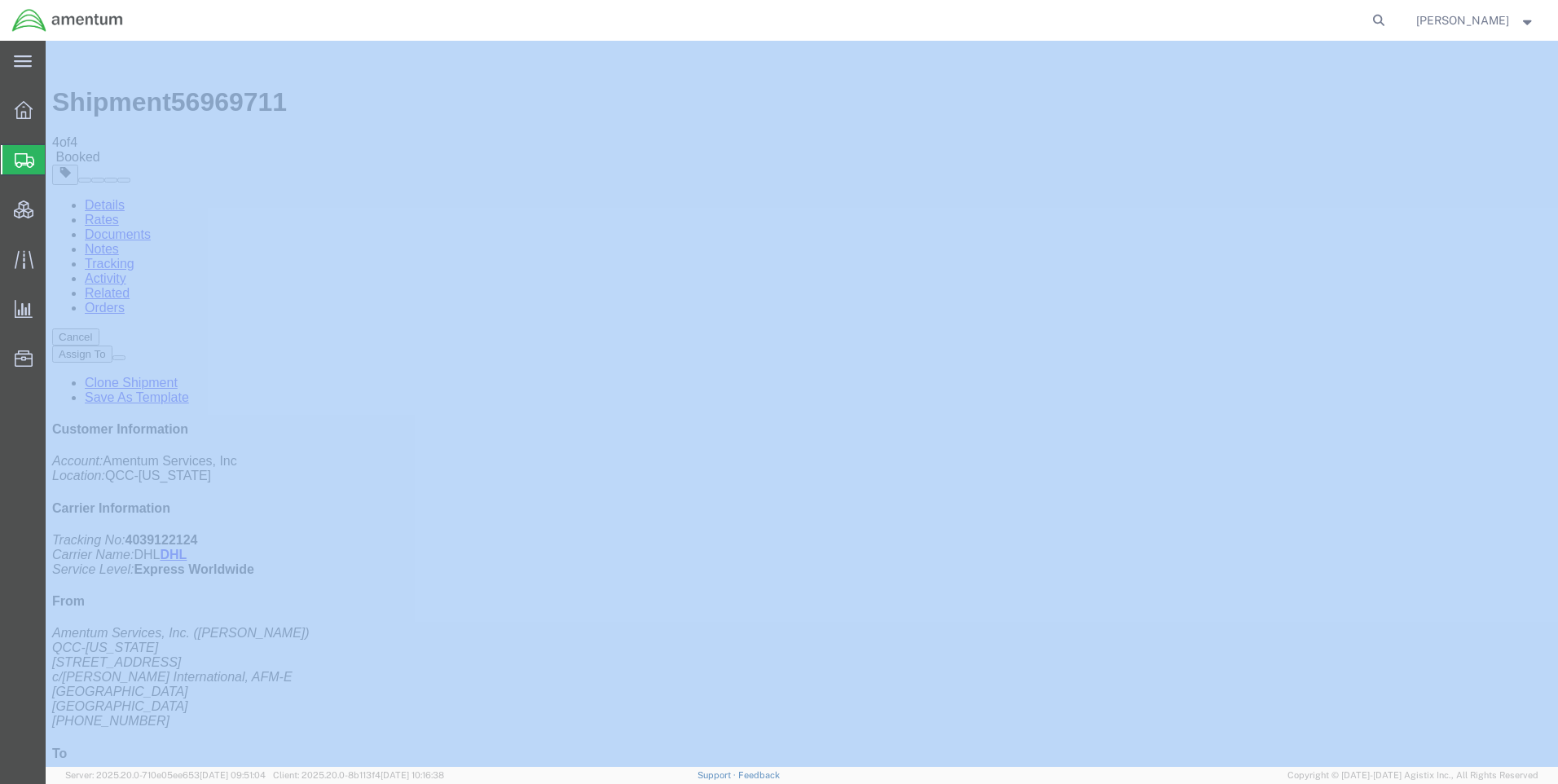
click at [1386, 14] on icon at bounding box center [1379, 20] width 23 height 23
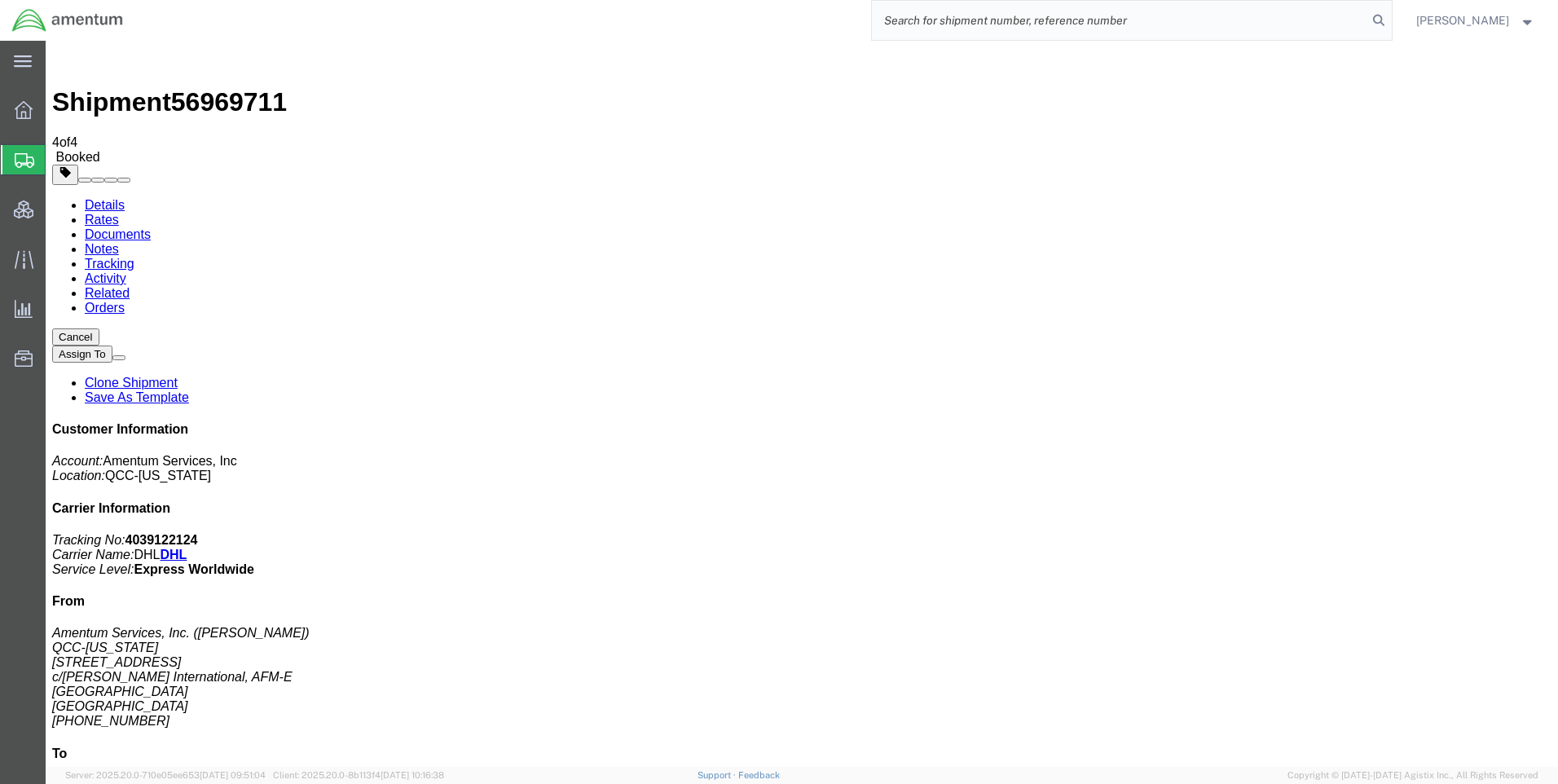
paste input "DCO-25272-168854"
type input "DCO-25272-168854"
click at [1390, 13] on icon at bounding box center [1379, 20] width 23 height 23
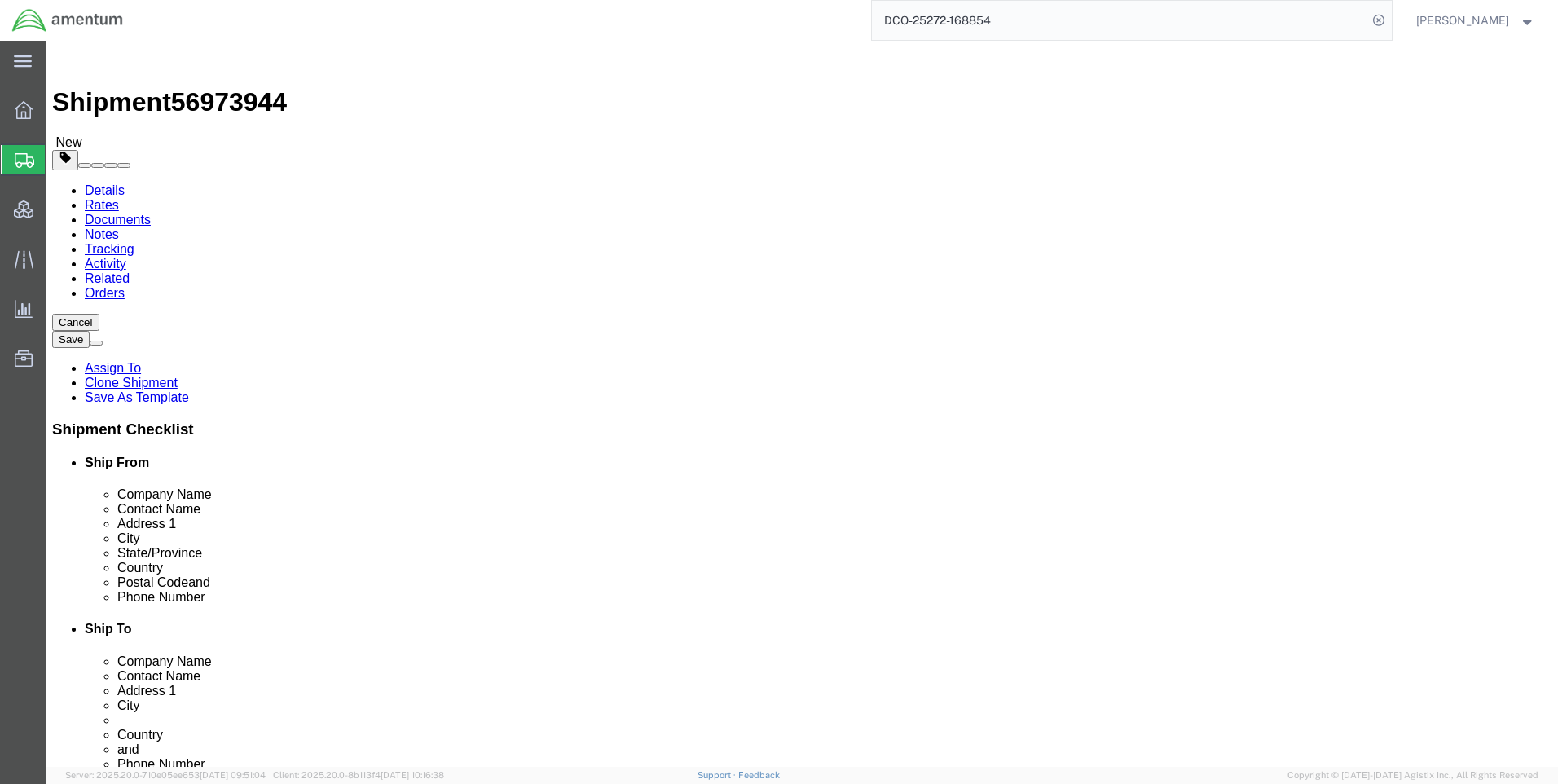
select select "42668"
select select "42654"
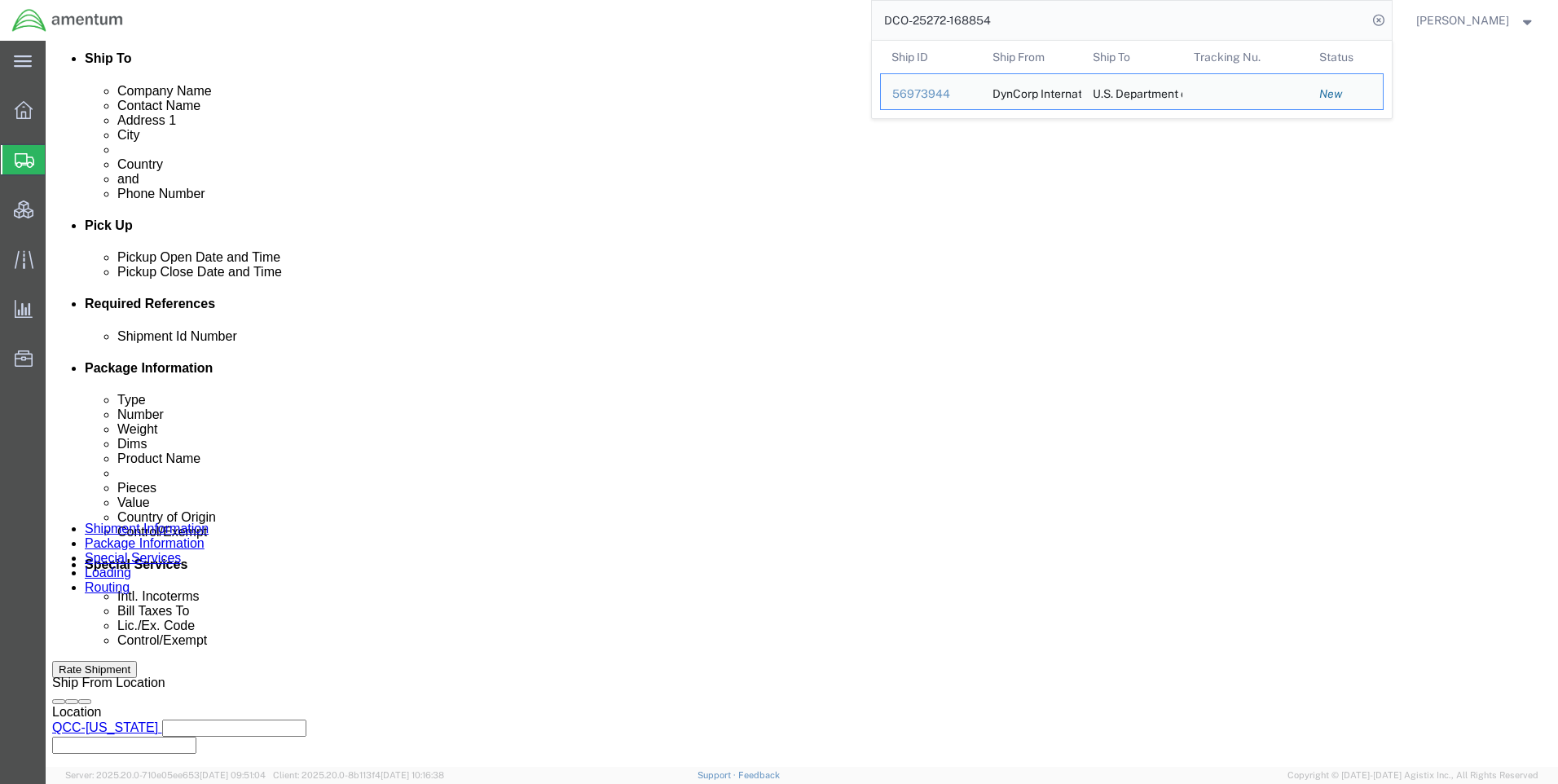
scroll to position [978, 0]
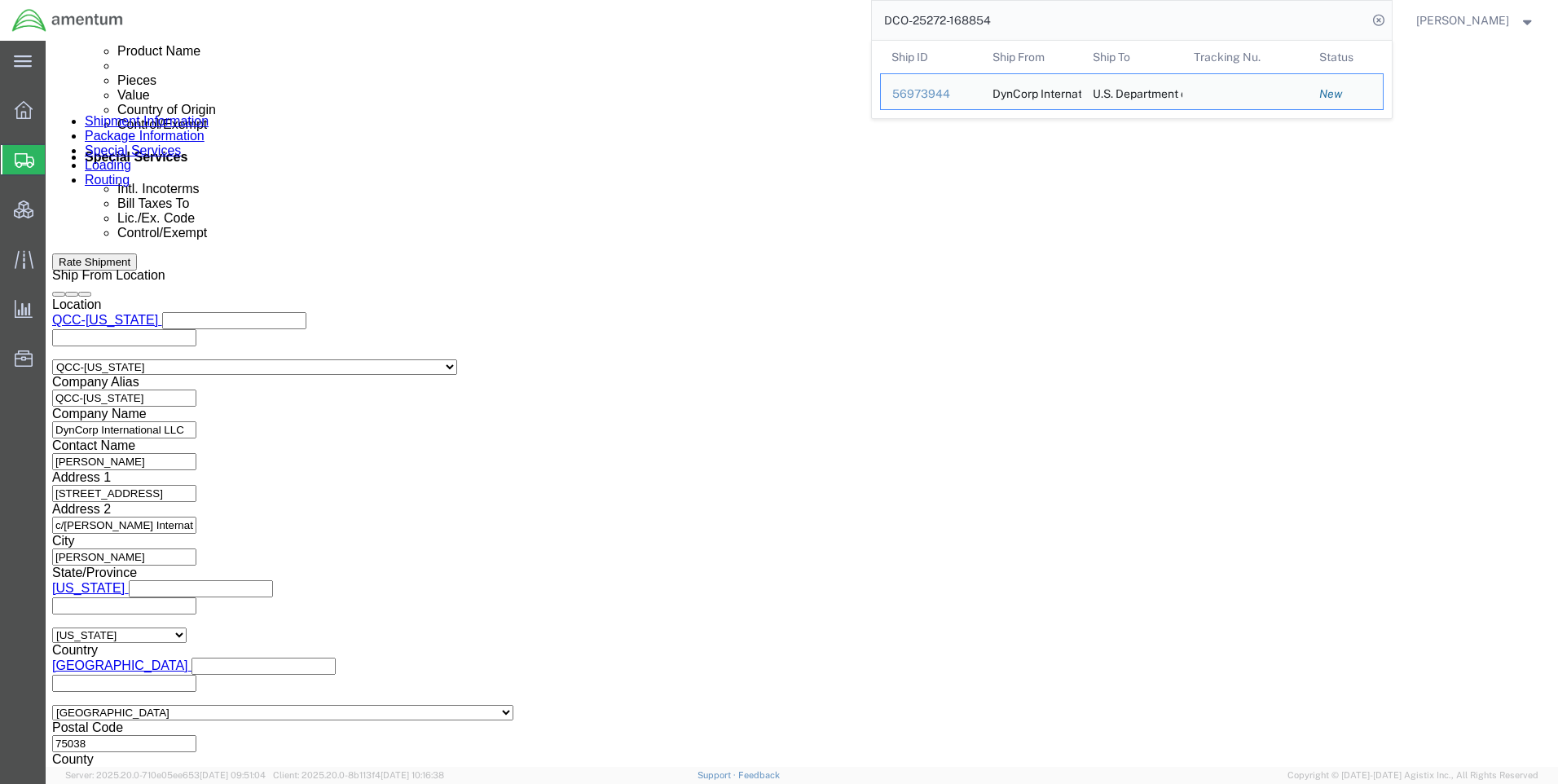
click icon
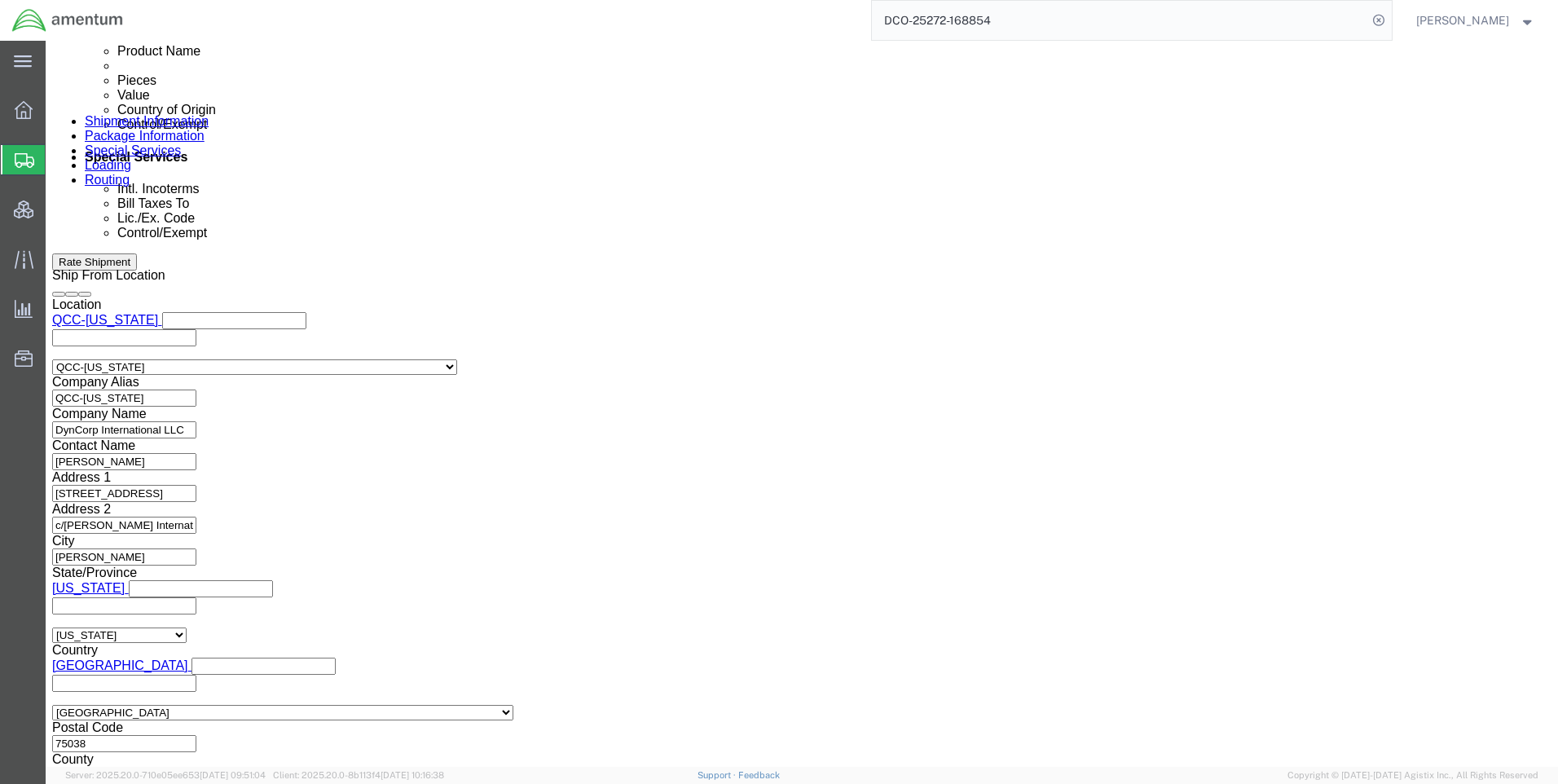
click icon
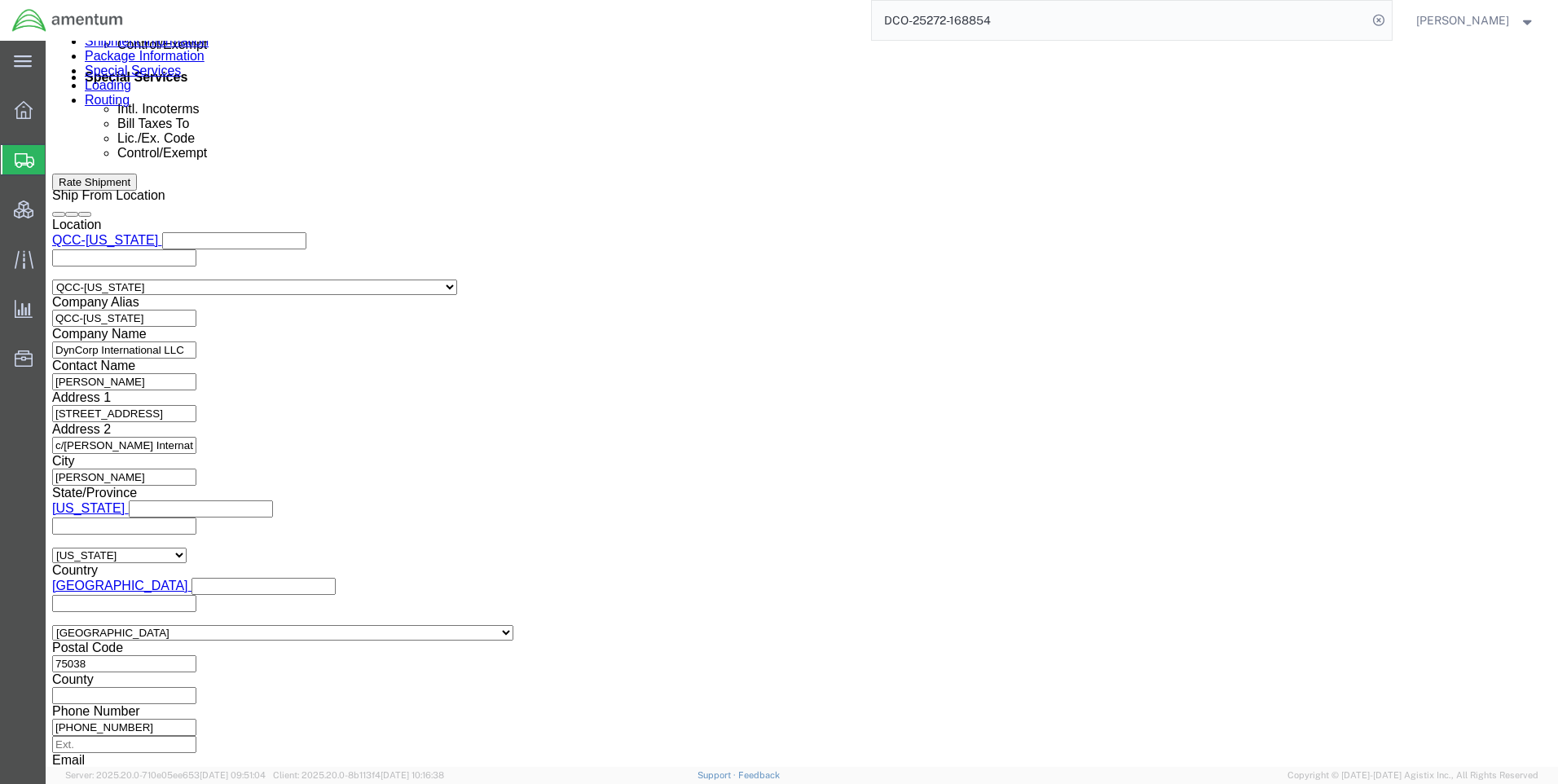
click button "Continue"
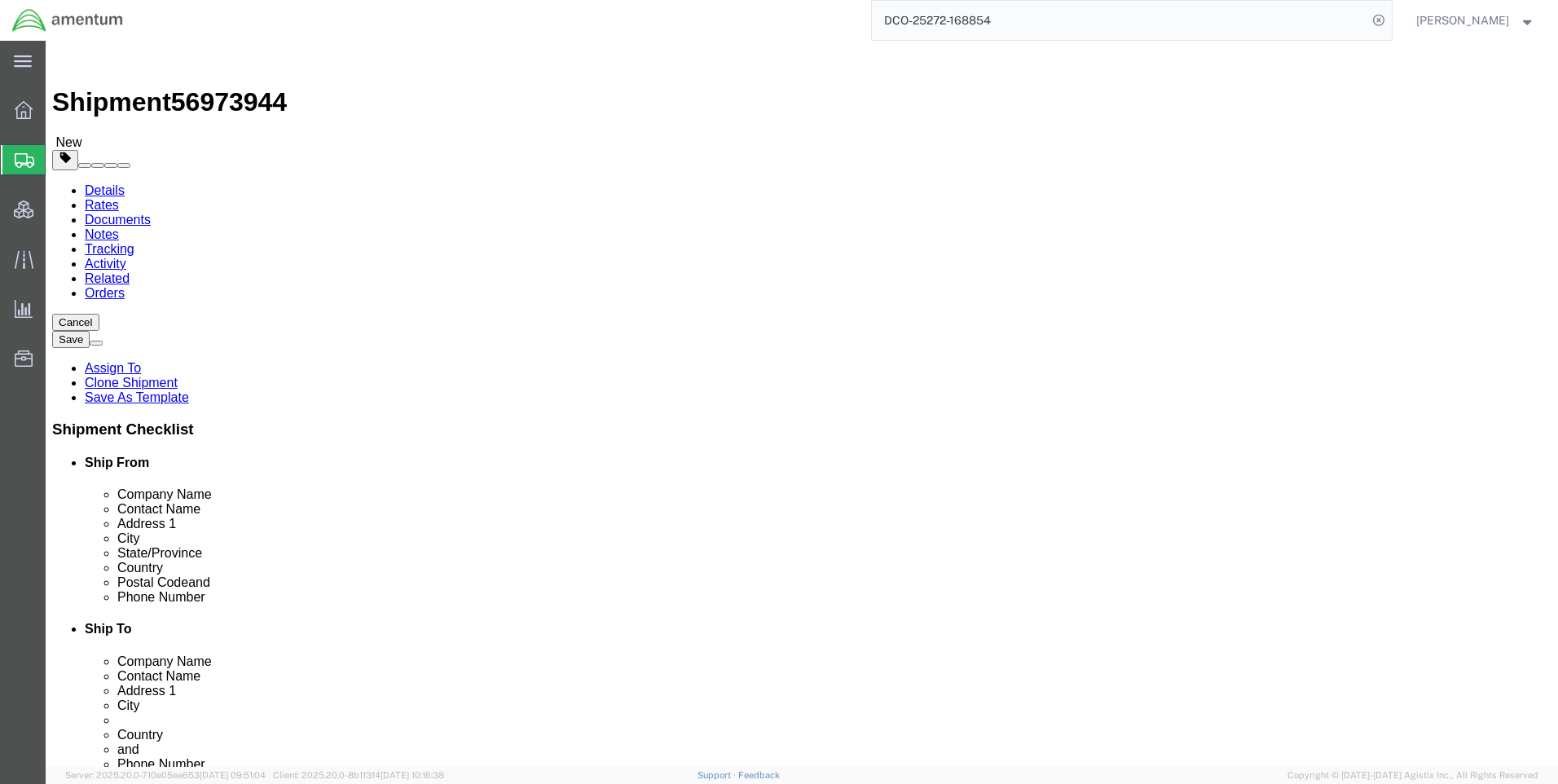
click button "Continue"
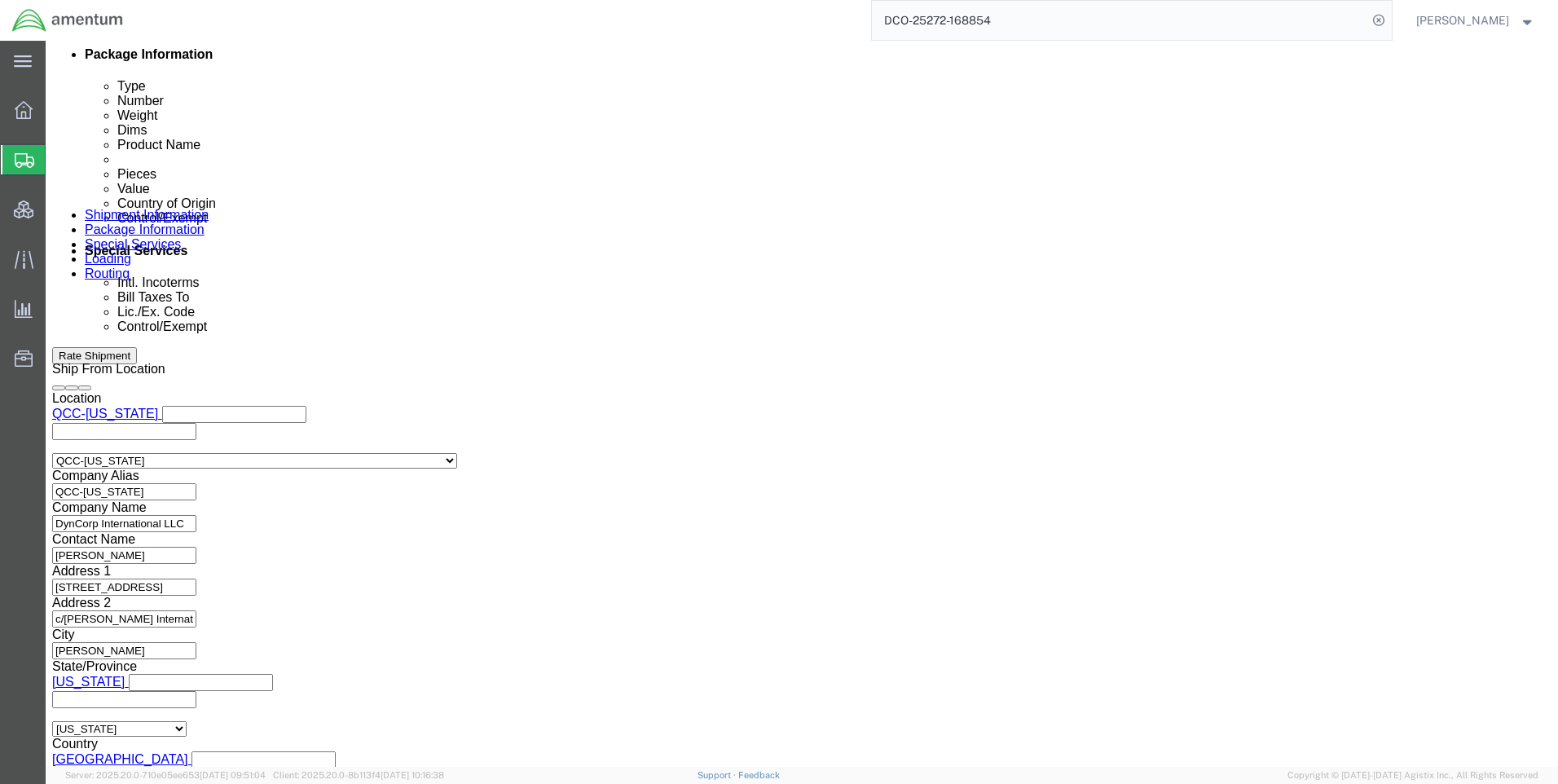
scroll to position [1059, 0]
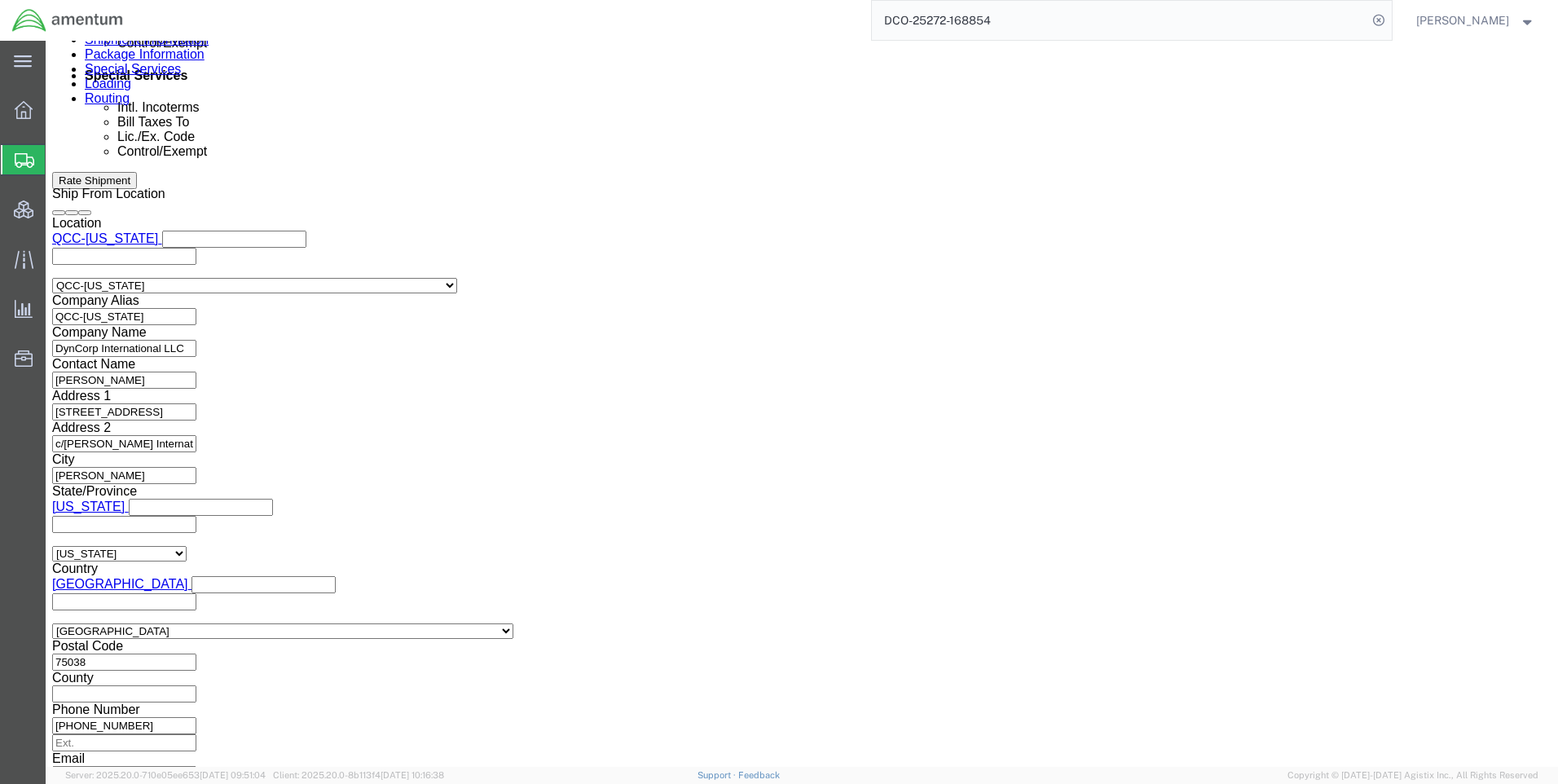
paste input "X20250930298573"
type input "X20250930298573"
click select "Select AES-Direct EEI Carrier File EEI EEI Exempt"
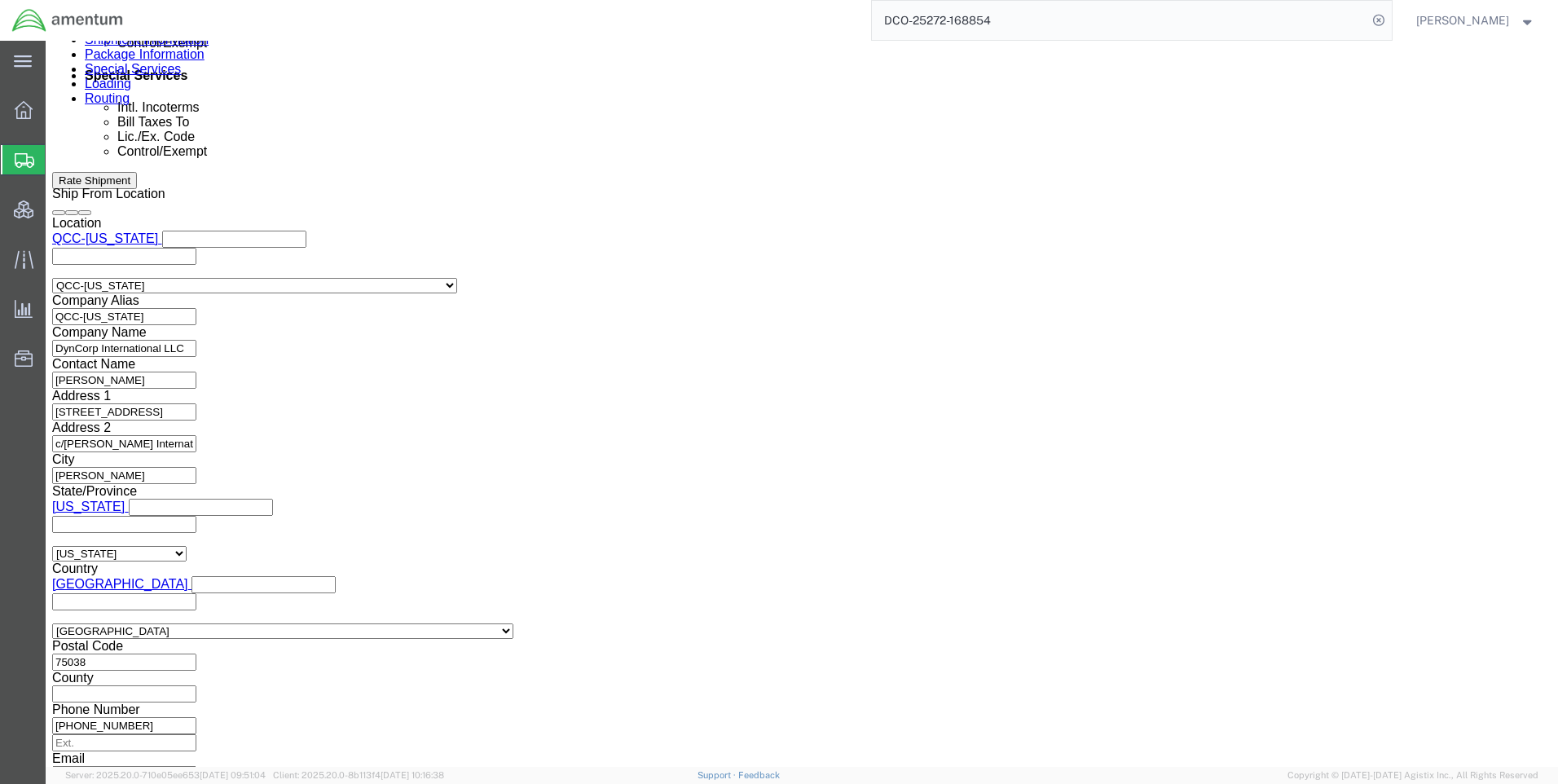
select select "AESD"
click select "Select AES-Direct EEI Carrier File EEI EEI Exempt"
click div "Rate Shipment"
click button "Rate Shipment"
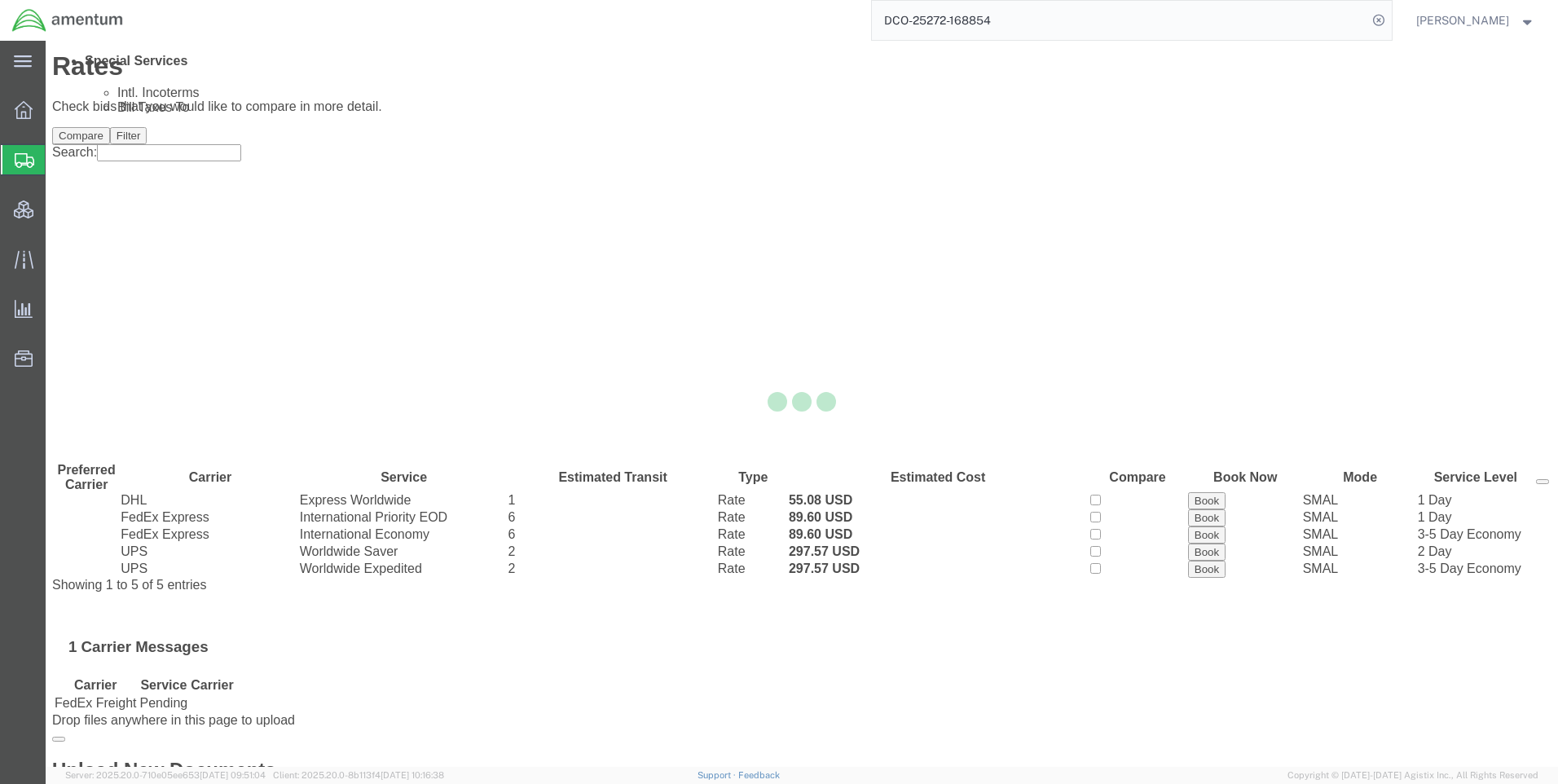
scroll to position [0, 0]
